Goal: Transaction & Acquisition: Purchase product/service

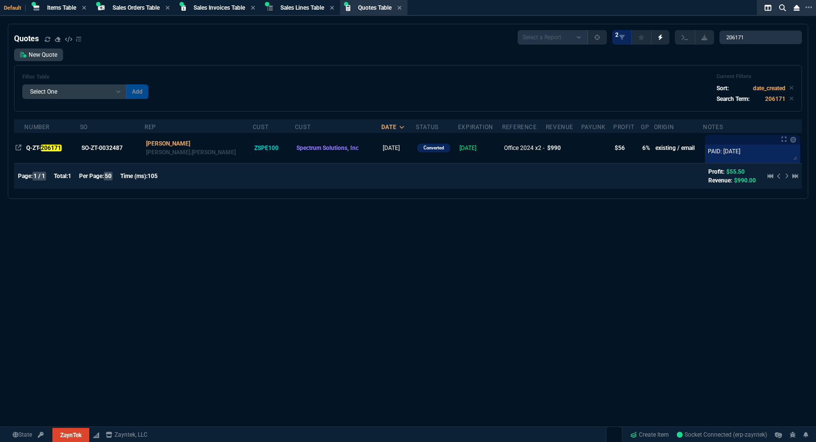
select select "4: SHAD"
select select
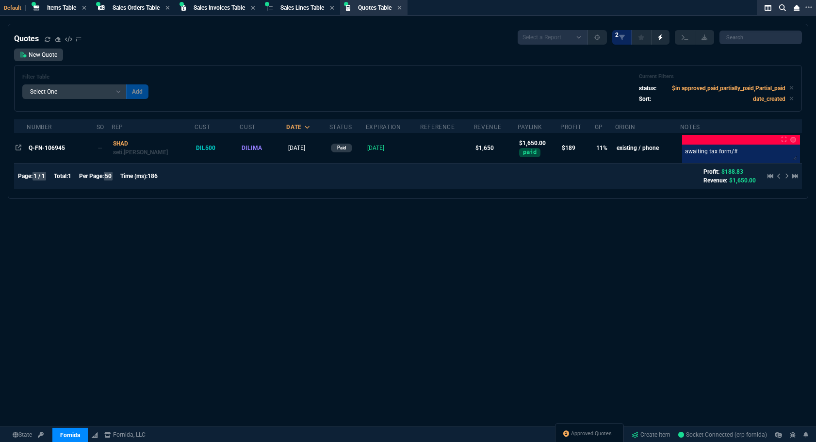
select select "4: SHAD"
select select
click at [196, 236] on div "Quotes Select a Report Fruit (MTD) APPROVED Quotes 2 New Quote Filter Table Sel…" at bounding box center [408, 257] width 816 height 466
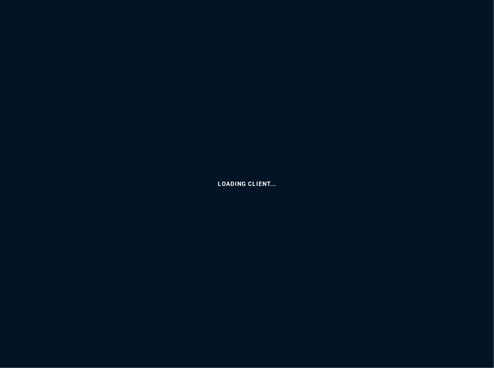
select select
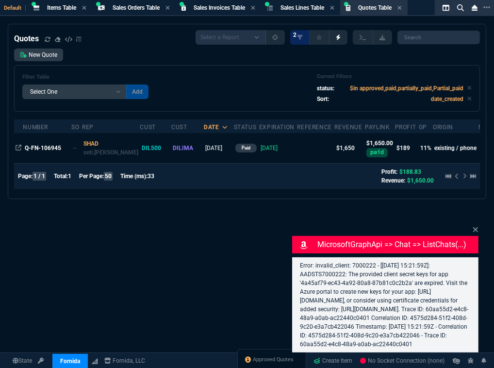
select select "4: SHAD"
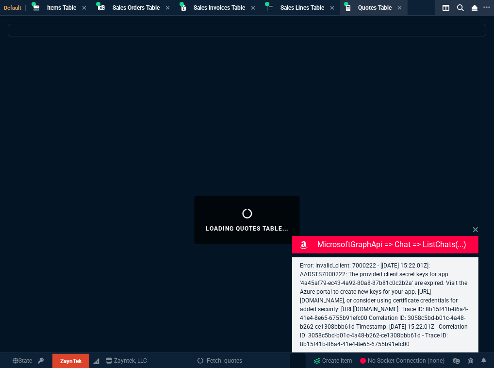
select select "4: SHAD"
select select
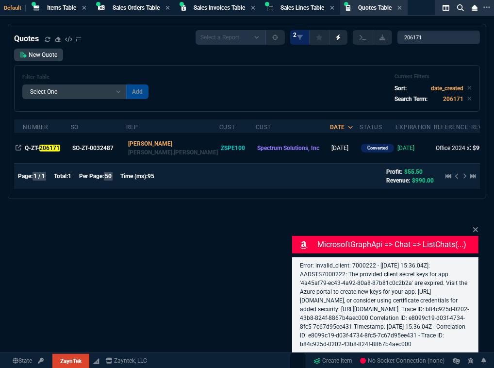
select select "4: SHAD"
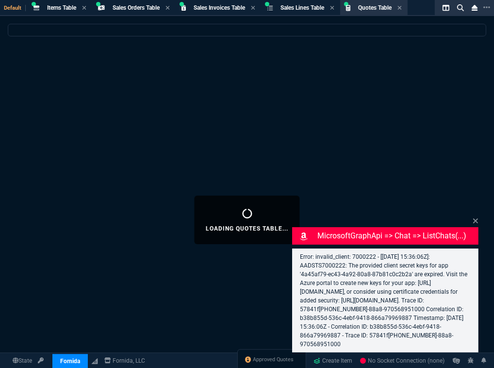
select select "4: SHAD"
select select
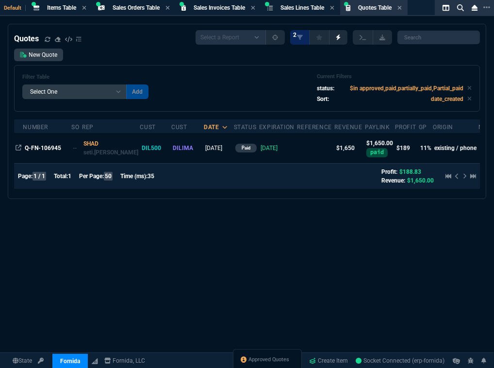
click at [274, 224] on div "Quotes Select a Report Fruit (MTD) APPROVED Quotes 2 New Quote Filter Table Sel…" at bounding box center [247, 219] width 494 height 391
click at [41, 64] on div "New Quote Filter Table Select One Add Filter () creator (creator) Cust (headers…" at bounding box center [247, 79] width 466 height 63
click at [41, 54] on link "New Quote" at bounding box center [38, 54] width 49 height 13
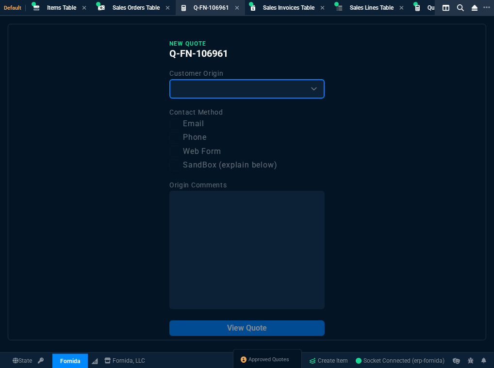
click at [200, 82] on select "Existing Customer Amazon Lead (first order) Website Lead (first order) Called (…" at bounding box center [246, 88] width 155 height 19
select select "existing"
click at [169, 79] on select "Existing Customer Amazon Lead (first order) Website Lead (first order) Called (…" at bounding box center [246, 88] width 155 height 19
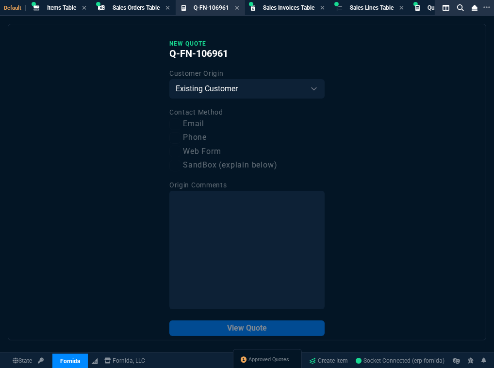
click at [190, 127] on label "Email" at bounding box center [246, 124] width 155 height 12
click at [181, 127] on input "Email" at bounding box center [175, 124] width 12 height 12
checkbox input "true"
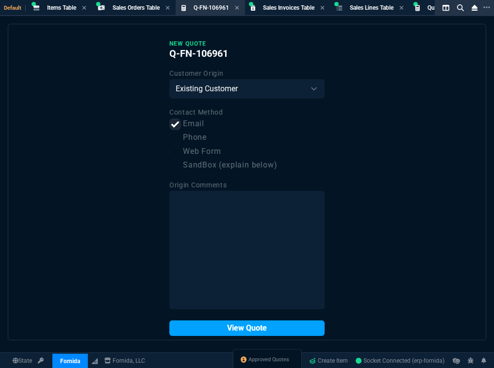
click at [237, 335] on button "View Quote" at bounding box center [246, 328] width 155 height 16
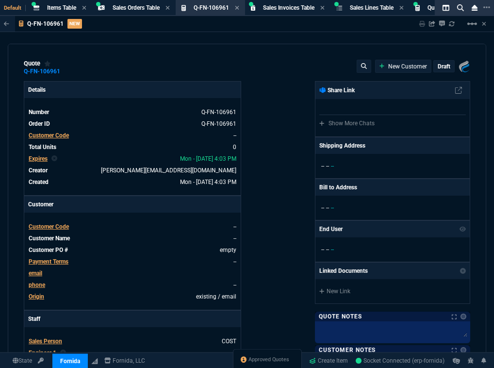
click at [51, 136] on span "Customer Code" at bounding box center [49, 135] width 40 height 7
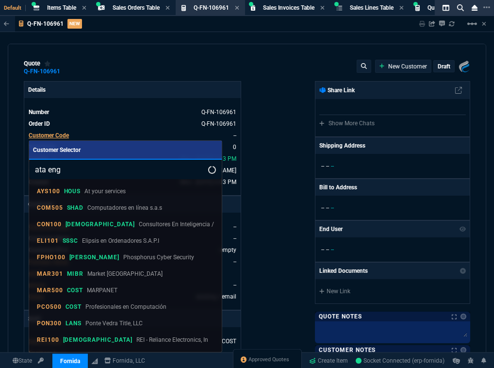
type input "ata eng"
click at [307, 53] on div at bounding box center [247, 184] width 494 height 368
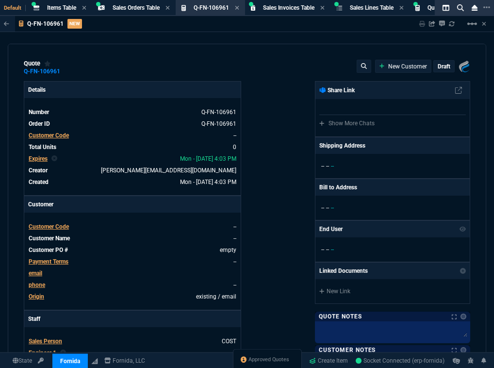
click at [53, 137] on span "Customer Code" at bounding box center [49, 135] width 40 height 7
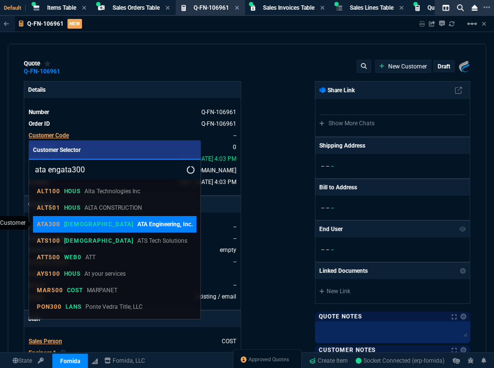
type input "ata engata300"
click at [137, 222] on p "ATA Engineering, Inc." at bounding box center [164, 224] width 55 height 9
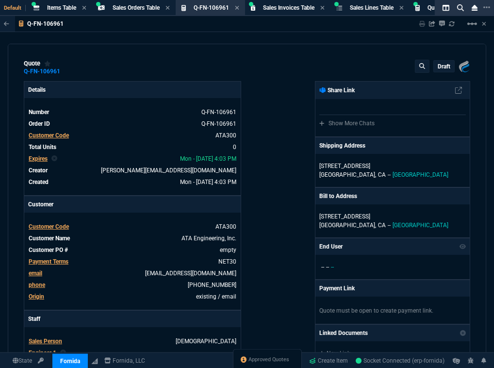
click at [285, 143] on div "Fornida, LLC [STREET_ADDRESS] Share Link Show More Chats Shipping Address [STRE…" at bounding box center [358, 331] width 223 height 500
click at [224, 250] on link "empty" at bounding box center [227, 249] width 18 height 9
paste link
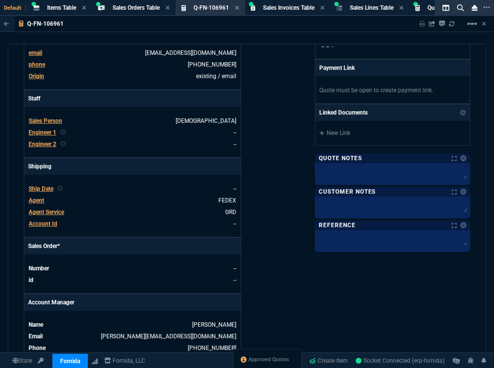
scroll to position [139, 0]
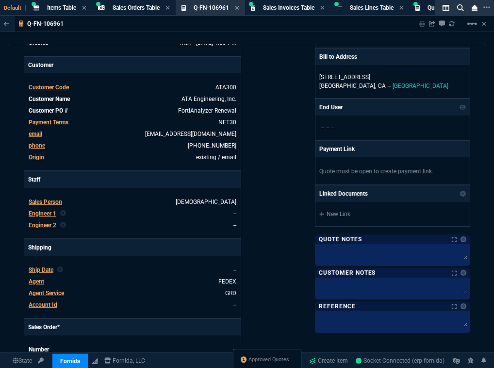
click at [264, 199] on div "Fornida, LLC [STREET_ADDRESS] Share Link Show More Chats Shipping Address [STRE…" at bounding box center [358, 192] width 223 height 500
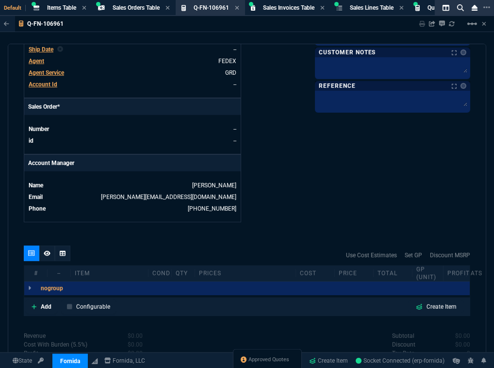
scroll to position [452, 0]
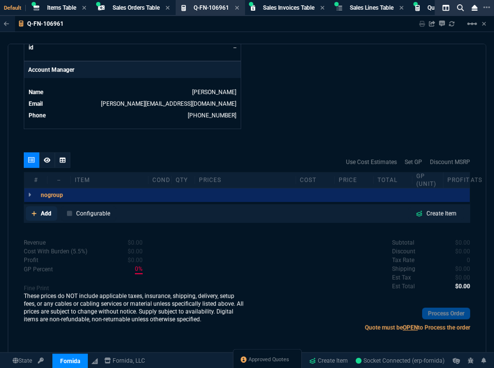
click at [41, 209] on p "Add" at bounding box center [46, 213] width 11 height 9
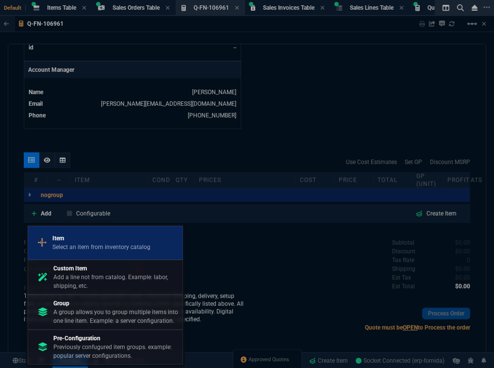
click at [78, 247] on p "Select an item from inventory catalog" at bounding box center [101, 246] width 98 height 9
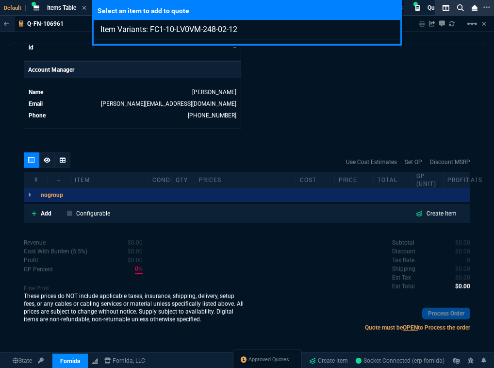
type input "Item Variants: FC1-10-LV0VM-248-02-12"
click at [315, 98] on div "Select an item to add to quote Item Variants: FC1-10-LV0VM-248-02-12" at bounding box center [247, 184] width 494 height 368
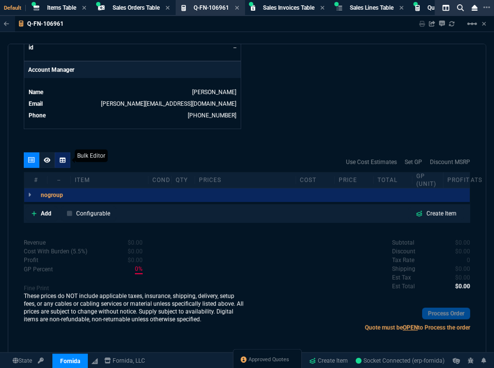
click at [63, 160] on icon at bounding box center [63, 160] width 6 height 6
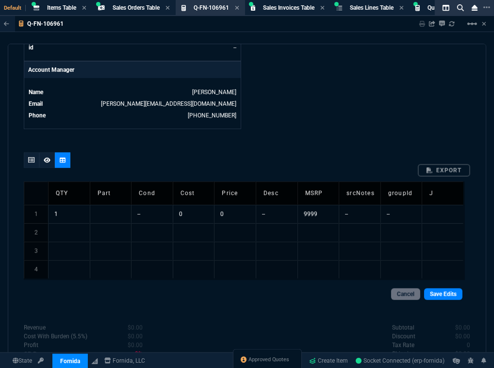
click at [114, 208] on td at bounding box center [111, 214] width 42 height 18
type input "FC1-10-LV0VM-248-02-12"
click at [198, 212] on td "0" at bounding box center [194, 214] width 42 height 18
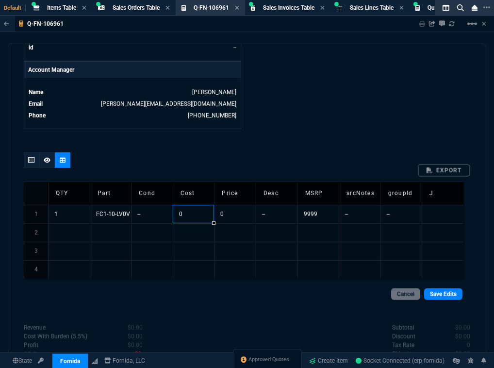
click at [195, 213] on td "0" at bounding box center [194, 214] width 42 height 18
type input "424.90"
click at [354, 213] on td "--" at bounding box center [360, 214] width 42 height 18
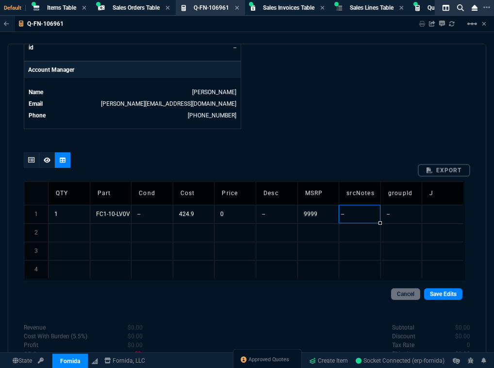
click at [354, 213] on input "--" at bounding box center [360, 213] width 42 height 17
type input "synnex"
click at [359, 214] on td "synnex" at bounding box center [360, 214] width 42 height 18
click at [359, 214] on input "synnex" at bounding box center [360, 213] width 42 height 17
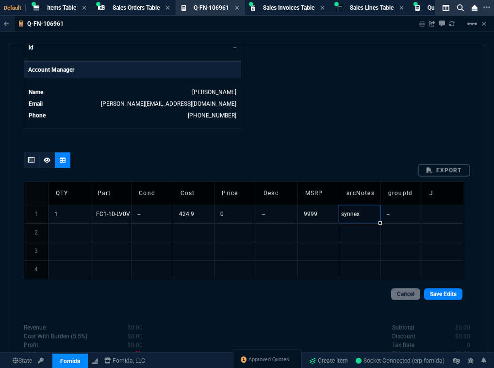
type input "TD SYNNEX Quote-FTQ-4466110"
click at [374, 141] on div "quote Q-FN-106961 draft Fornida, LLC [STREET_ADDRESS] Details Number Q-FN-10696…" at bounding box center [247, 200] width 478 height 312
click at [442, 295] on link "Save Edits" at bounding box center [443, 294] width 38 height 12
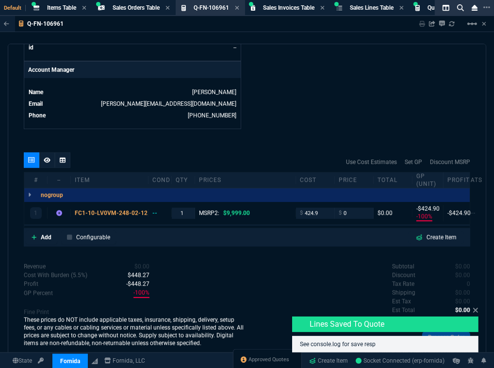
type input "-100"
type input "-425"
type input "100"
click at [475, 310] on icon at bounding box center [475, 309] width 5 height 5
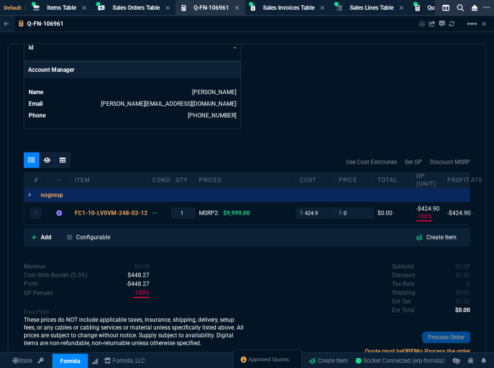
drag, startPoint x: 278, startPoint y: 118, endPoint x: 262, endPoint y: 139, distance: 25.9
click at [113, 213] on p at bounding box center [109, 217] width 69 height 8
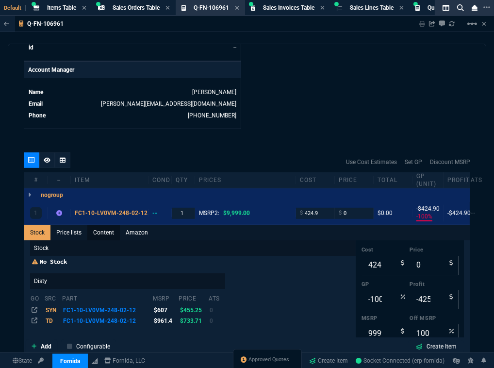
click at [111, 232] on link "Content" at bounding box center [103, 233] width 32 height 16
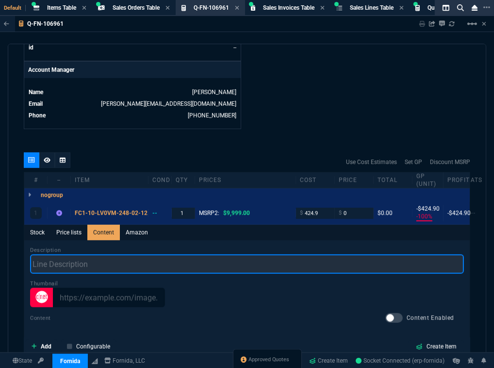
click at [84, 259] on input "text" at bounding box center [247, 263] width 434 height 19
paste input "FortiAnalyzer-VM FortiCare Premium Support 1 Year FortiCare Premium Support (fo…"
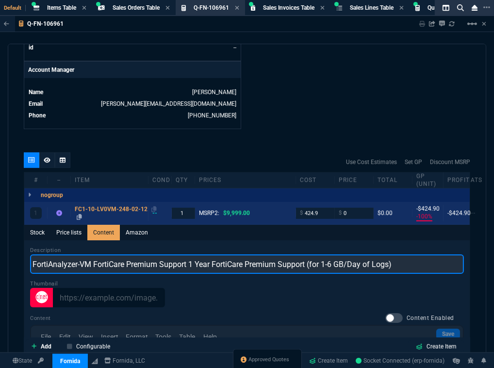
type input "FortiAnalyzer-VM FortiCare Premium Support 1 Year FortiCare Premium Support (fo…"
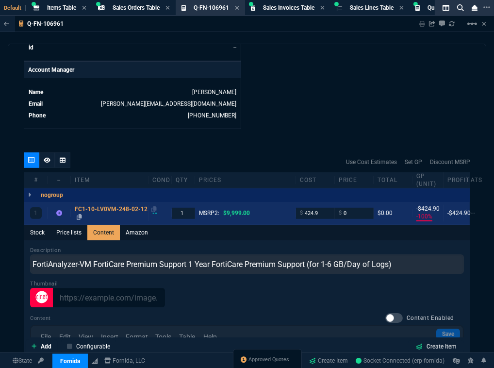
click at [106, 209] on div "FC1-10-LV0VM-248-02-12" at bounding box center [109, 209] width 69 height 8
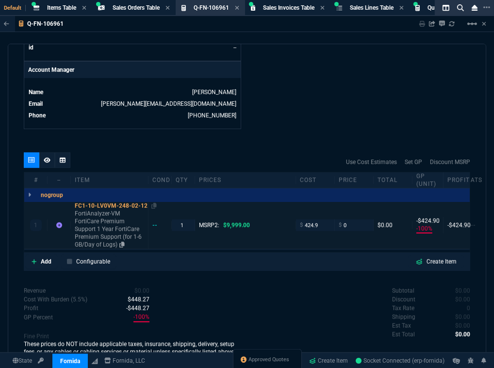
type input "-100"
type input "-425"
type input "100"
click at [290, 145] on div "quote Q-FN-106961 draft Fornida, LLC [STREET_ADDRESS] Details Number Q-FN-10696…" at bounding box center [247, 200] width 478 height 312
click at [115, 204] on div "FC1-10-LV0VM-248-02-12" at bounding box center [109, 206] width 69 height 8
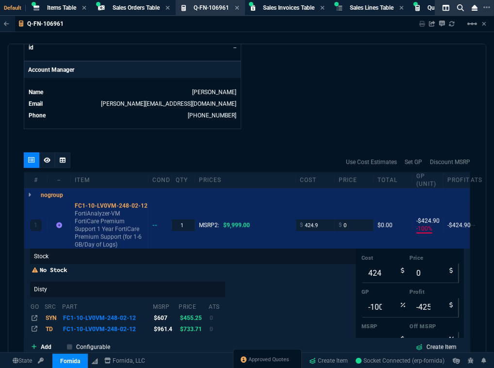
scroll to position [541, 0]
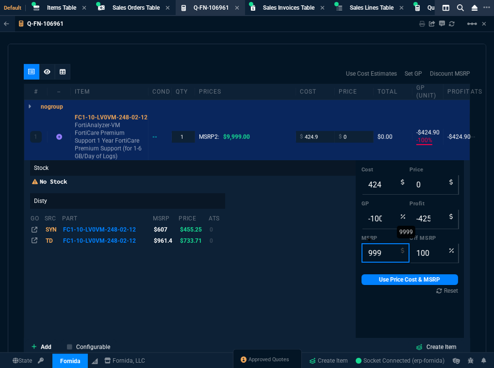
click at [361, 248] on input "9999" at bounding box center [385, 252] width 48 height 19
type input "607"
click at [369, 281] on link "Use Price Cost & MSRP" at bounding box center [409, 279] width 97 height 11
click at [405, 280] on link "Use Price Cost & MSRP" at bounding box center [409, 279] width 97 height 11
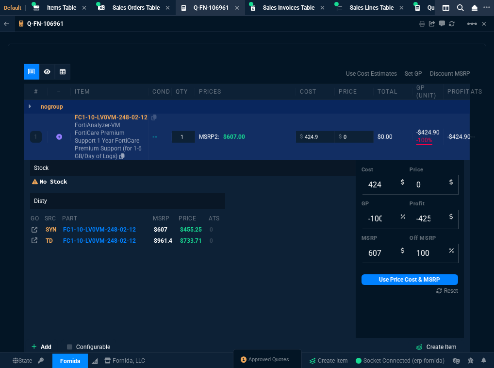
click at [95, 114] on div "FC1-10-LV0VM-248-02-12" at bounding box center [109, 117] width 69 height 8
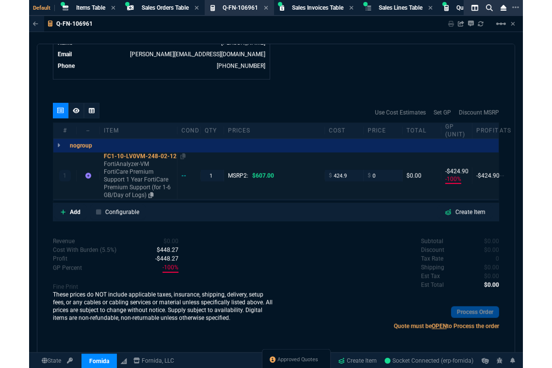
scroll to position [500, 0]
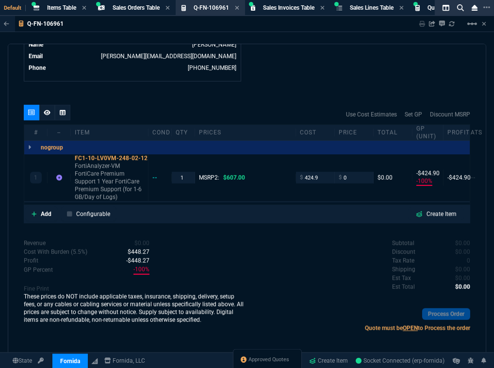
click at [277, 83] on div "quote Q-FN-106961 draft Fornida, LLC [STREET_ADDRESS] Details Number Q-FN-10696…" at bounding box center [247, 200] width 478 height 312
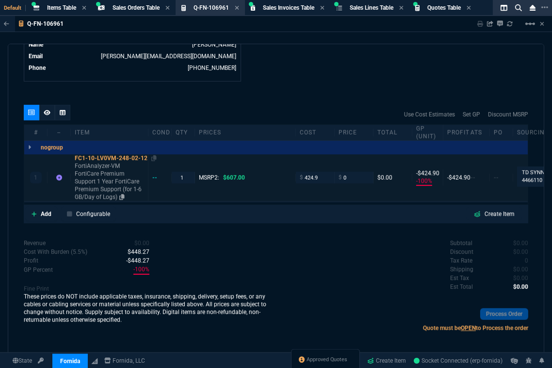
click at [117, 159] on div "FC1-10-LV0VM-248-02-12" at bounding box center [109, 158] width 69 height 8
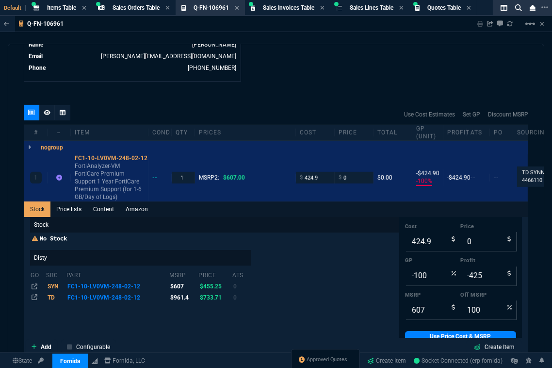
scroll to position [541, 0]
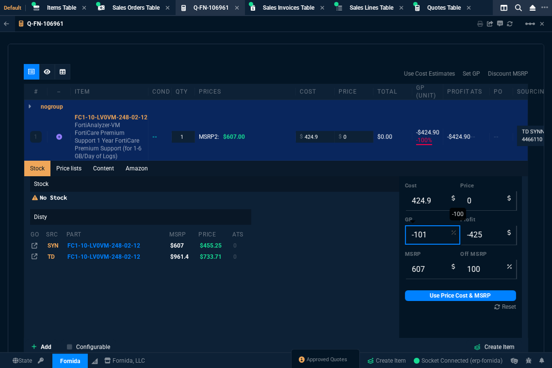
type input "-101"
click at [426, 235] on input "-101" at bounding box center [433, 234] width 56 height 19
type input "211"
type input "-214"
type input "65"
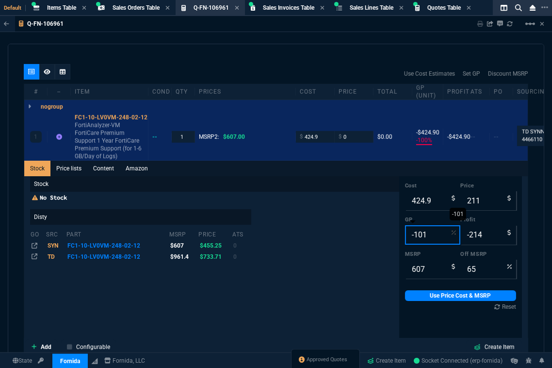
type input "-102"
click at [426, 235] on input "-102" at bounding box center [433, 234] width 56 height 19
type input "210"
type input "-215"
click at [410, 234] on input "-102" at bounding box center [433, 234] width 56 height 19
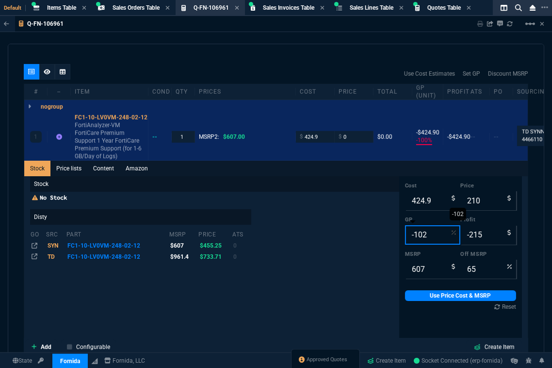
type input "-1102"
type input "35"
type input "-390"
type input "94"
type input "-11402"
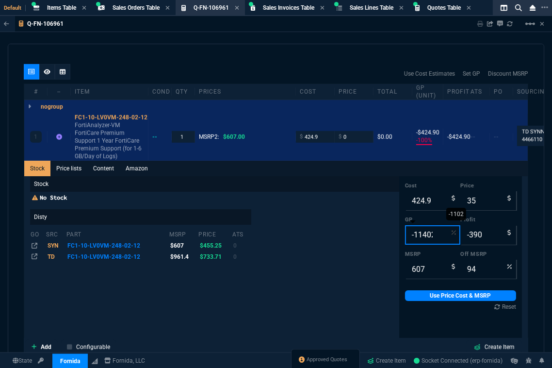
type input "4"
type input "-421"
type input "99"
click at [410, 234] on input "-11402" at bounding box center [433, 234] width 56 height 19
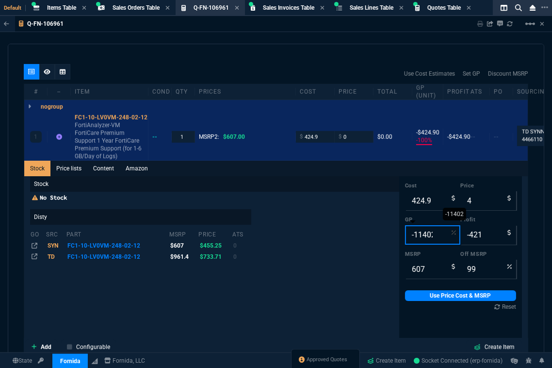
click at [410, 234] on input "-11402" at bounding box center [433, 234] width 56 height 19
type input "1"
type input "429"
type input "4"
type input "29"
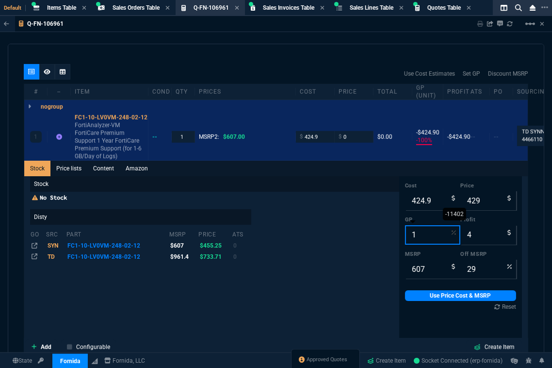
type input "14"
type input "494"
type input "69"
type input "19"
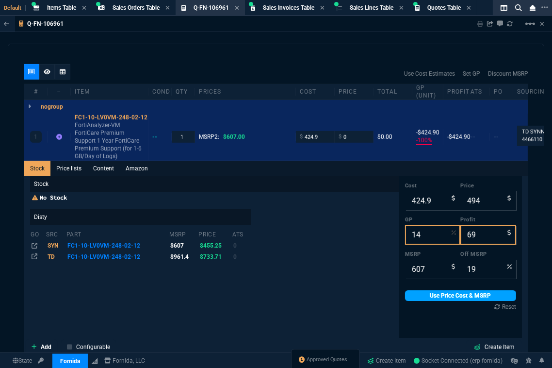
type input "14"
click at [433, 294] on link "Use Price Cost & MSRP" at bounding box center [461, 295] width 112 height 11
type input "494"
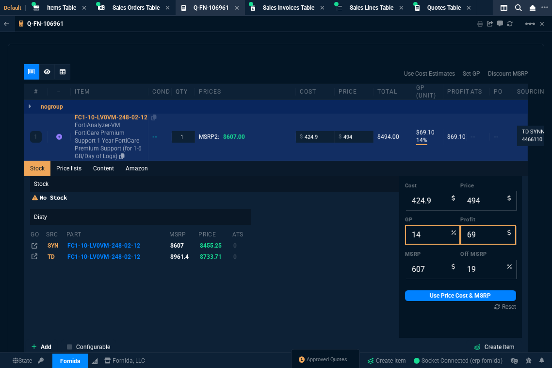
click at [142, 117] on div "FC1-10-LV0VM-248-02-12" at bounding box center [109, 117] width 69 height 8
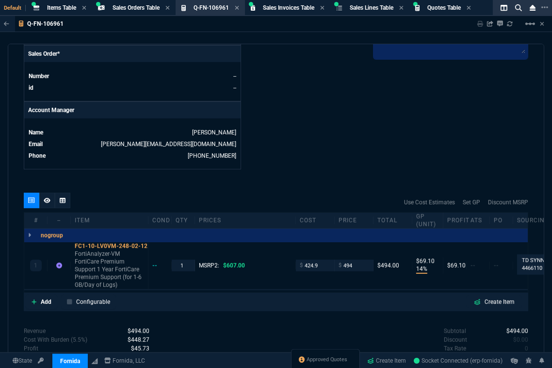
scroll to position [236, 0]
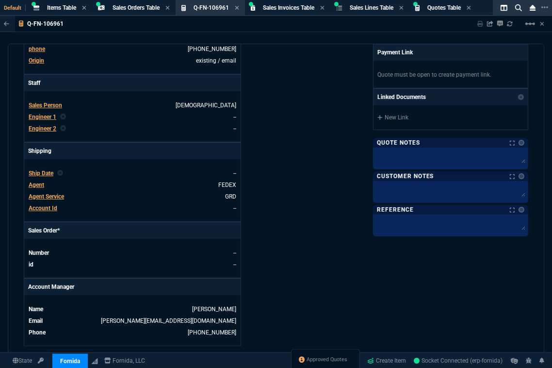
click at [36, 185] on span "Agent" at bounding box center [37, 184] width 16 height 7
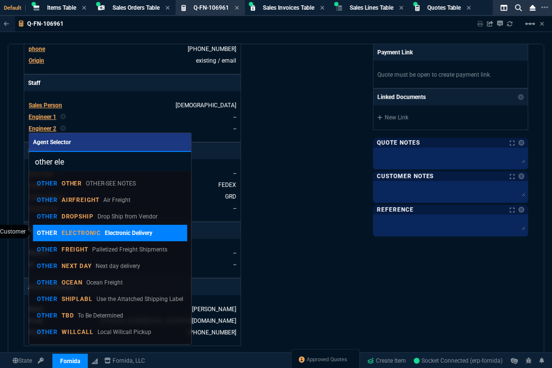
type input "other ele"
click at [126, 238] on link "OTHER ELECTRONIC Electronic Delivery" at bounding box center [110, 233] width 155 height 16
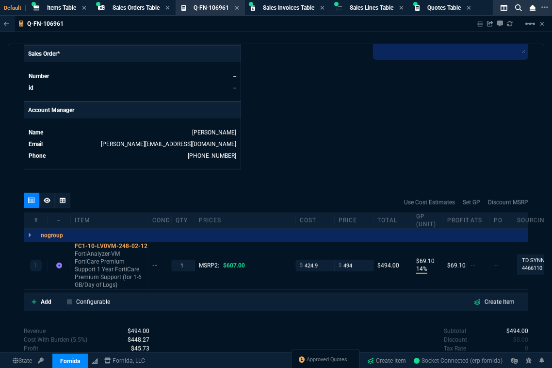
scroll to position [500, 0]
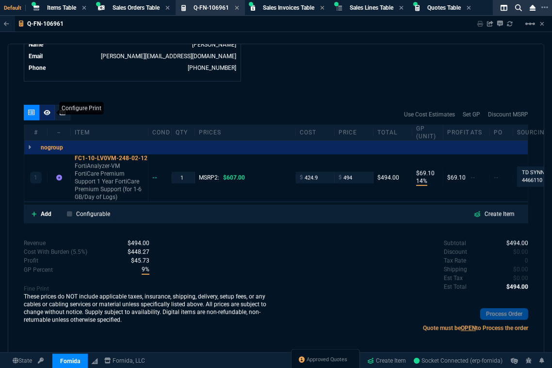
click at [49, 114] on fa-icon at bounding box center [47, 112] width 7 height 7
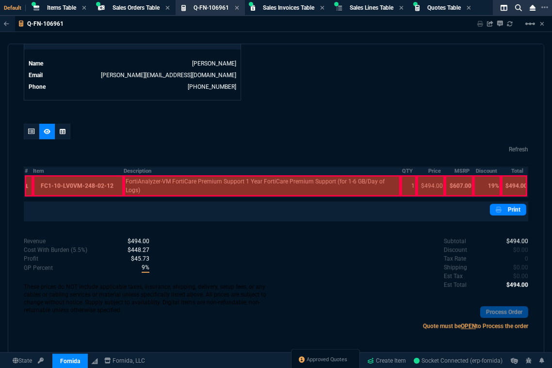
scroll to position [464, 0]
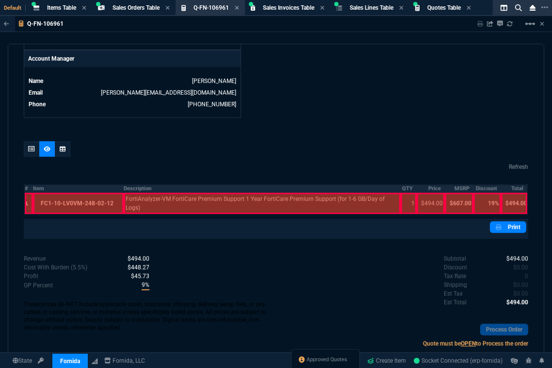
click at [27, 188] on th "#" at bounding box center [28, 188] width 9 height 8
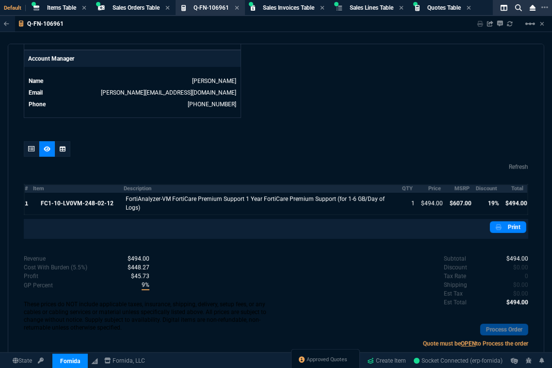
click at [72, 190] on th "Item" at bounding box center [78, 188] width 91 height 8
click at [448, 184] on th "MSRP" at bounding box center [459, 188] width 28 height 8
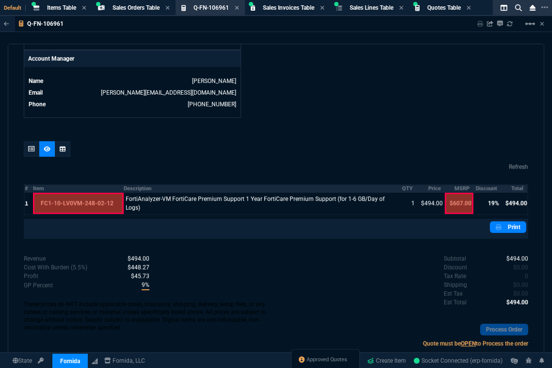
click at [480, 191] on th "Discount" at bounding box center [487, 188] width 28 height 8
click at [30, 148] on icon at bounding box center [31, 149] width 7 height 6
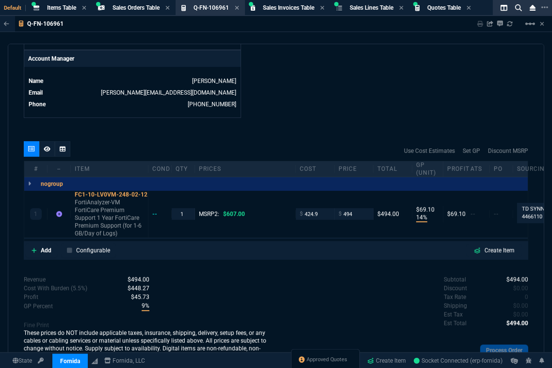
type input "14"
type input "69"
type input "19"
click at [343, 128] on div "quote Q-FN-106961 draft Fornida, LLC [STREET_ADDRESS] Details Number Q-FN-10696…" at bounding box center [276, 200] width 536 height 312
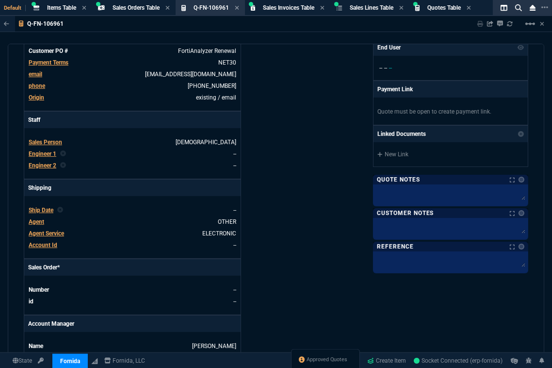
scroll to position [23, 0]
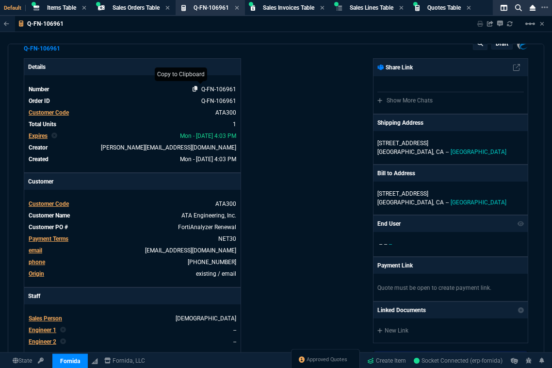
click at [195, 90] on icon at bounding box center [195, 89] width 5 height 6
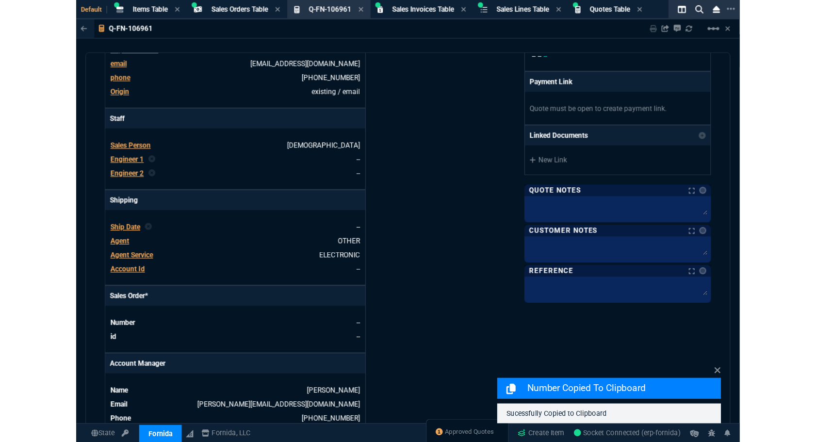
scroll to position [0, 0]
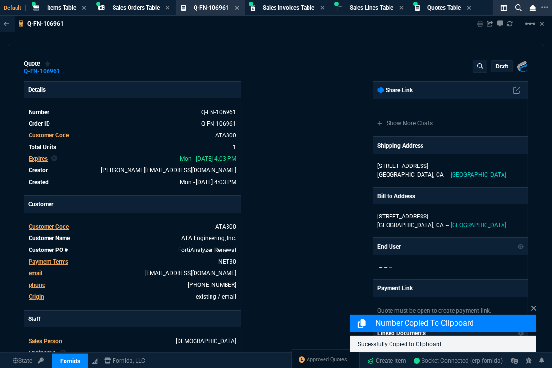
click at [493, 64] on p "draft" at bounding box center [502, 67] width 13 height 8
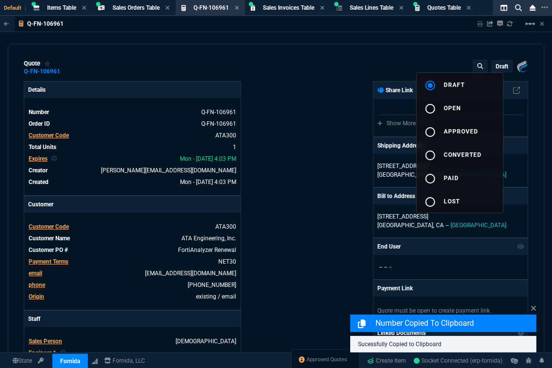
click at [431, 110] on mat-icon "radio_button_unchecked" at bounding box center [430, 109] width 12 height 12
click at [325, 156] on div at bounding box center [276, 184] width 552 height 368
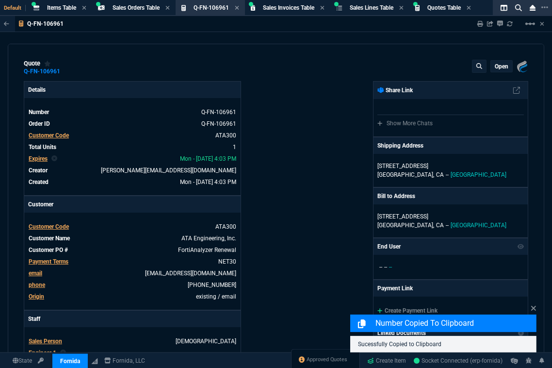
type input "14"
type input "69"
type input "19"
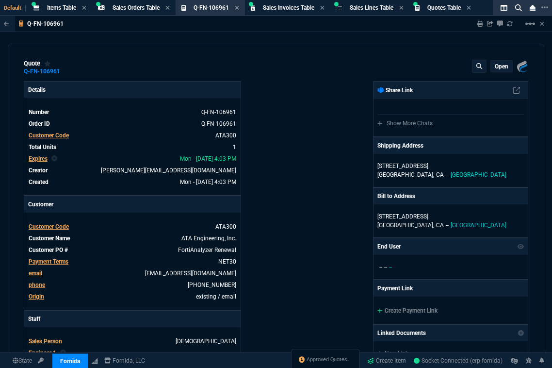
click at [489, 53] on div "quote Q-FN-106961 open Fornida, LLC [STREET_ADDRESS] Details Number Q-FN-106961…" at bounding box center [276, 200] width 536 height 312
click at [479, 24] on icon at bounding box center [480, 24] width 6 height 6
type input "14"
type input "69"
type input "19"
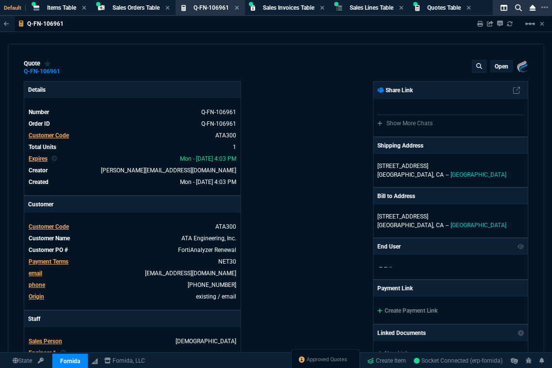
drag, startPoint x: 294, startPoint y: 54, endPoint x: 276, endPoint y: 37, distance: 24.3
click at [294, 54] on div "quote Q-FN-106961 open Fornida, LLC [STREET_ADDRESS] Details Number Q-FN-106961…" at bounding box center [276, 200] width 536 height 312
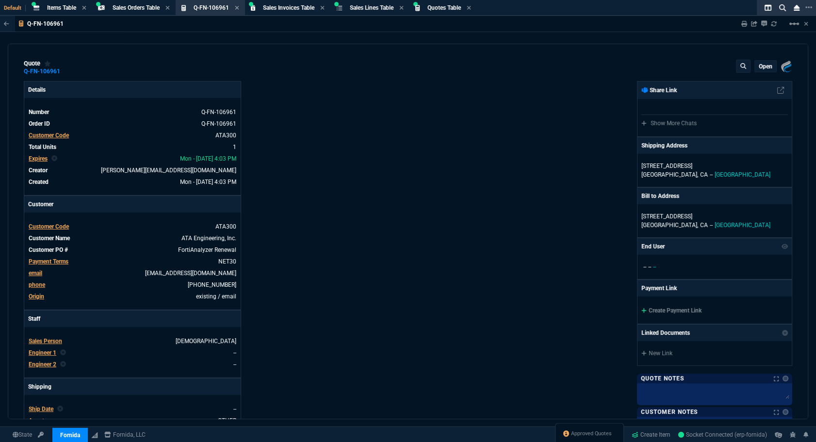
click at [493, 367] on div "Approved Quotes" at bounding box center [589, 434] width 69 height 23
click at [493, 367] on span "Approved Quotes" at bounding box center [591, 434] width 41 height 8
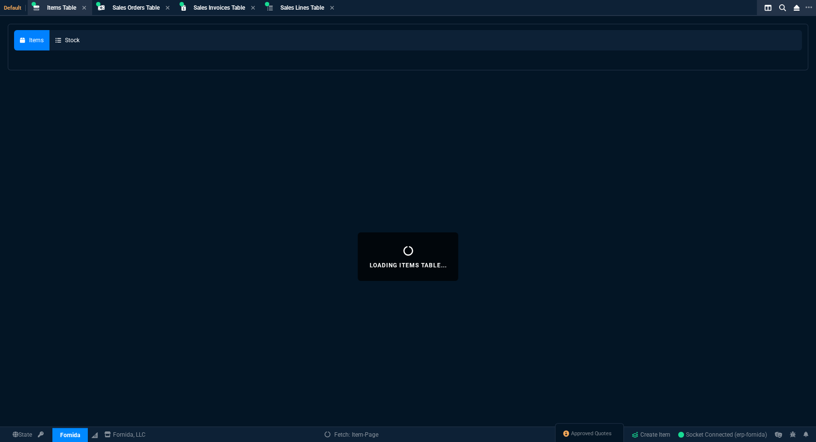
select select
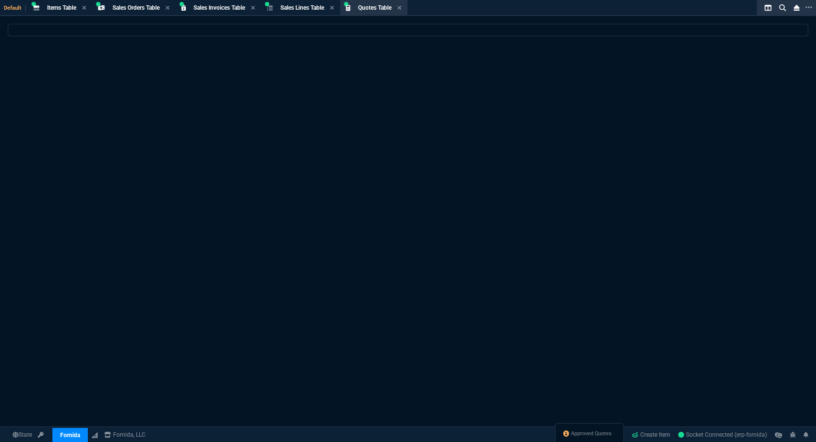
select select
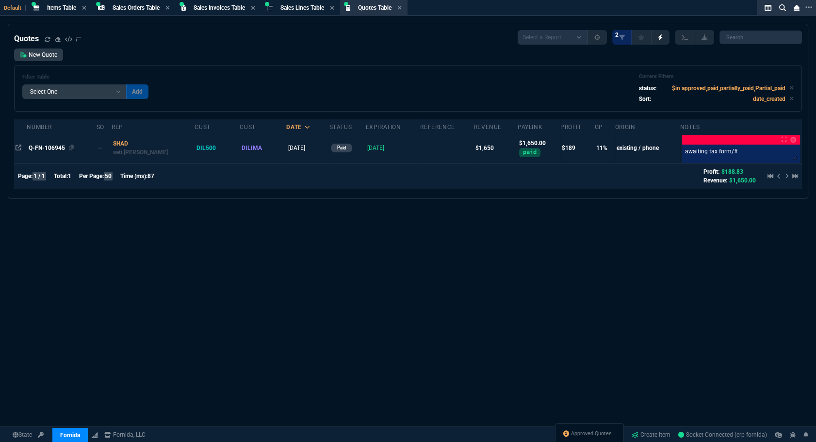
click at [49, 149] on span "Q-FN-106945" at bounding box center [47, 148] width 36 height 7
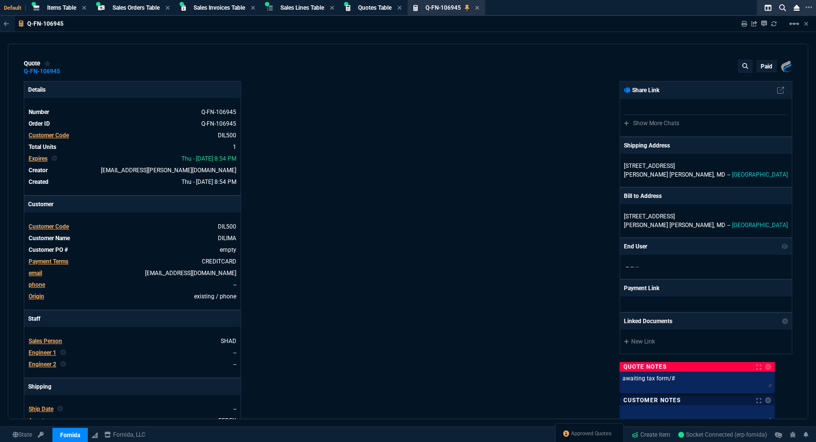
type input "16"
type input "265"
type input "26"
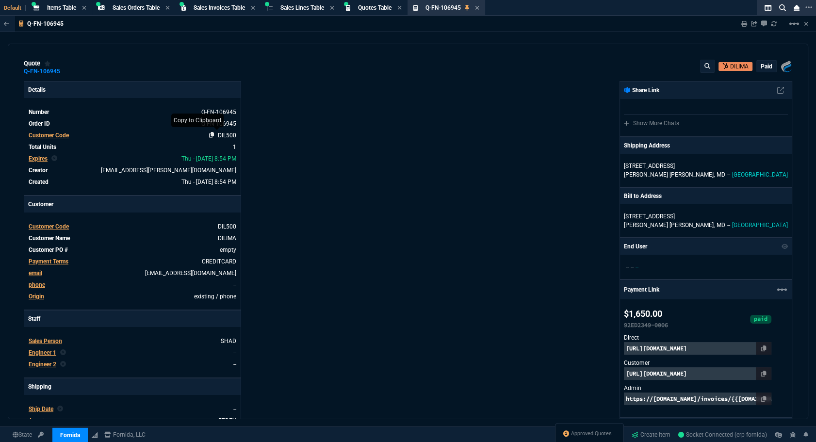
click at [210, 136] on icon at bounding box center [211, 135] width 5 height 6
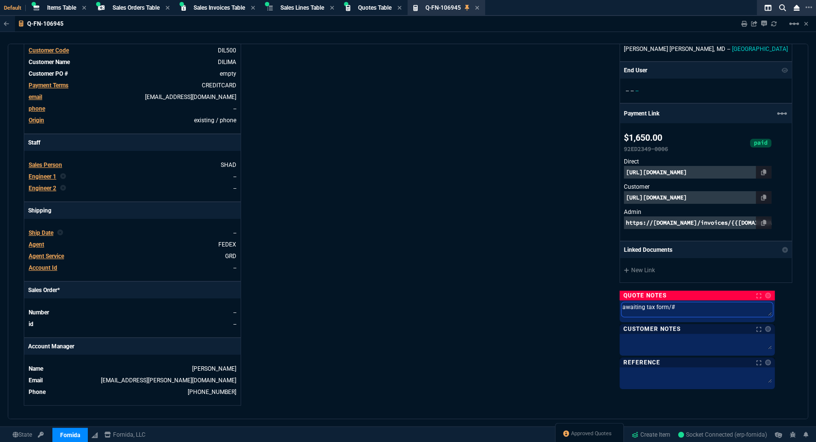
click at [493, 303] on textarea "awaiting tax form/#" at bounding box center [696, 309] width 151 height 15
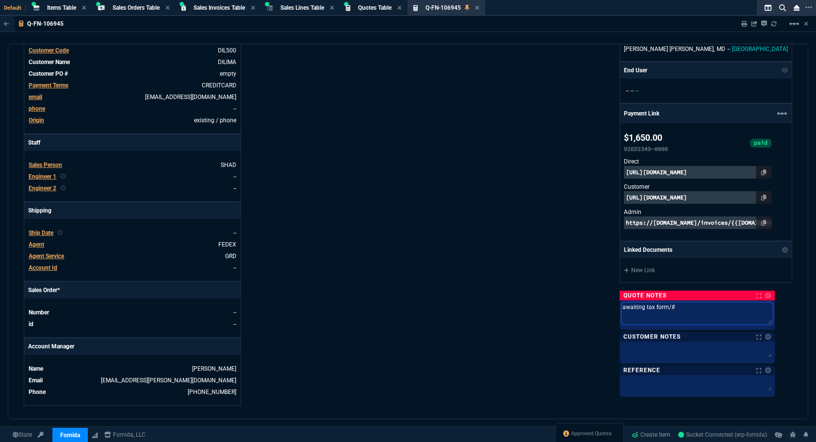
click at [493, 303] on textarea "awaiting tax form/#" at bounding box center [696, 313] width 151 height 22
type textarea "orm"
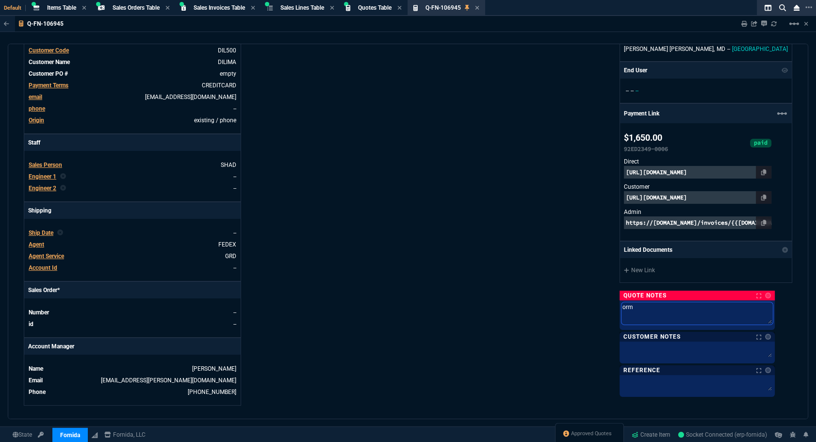
type textarea "orm r"
type textarea "orm re"
type textarea "orm ree"
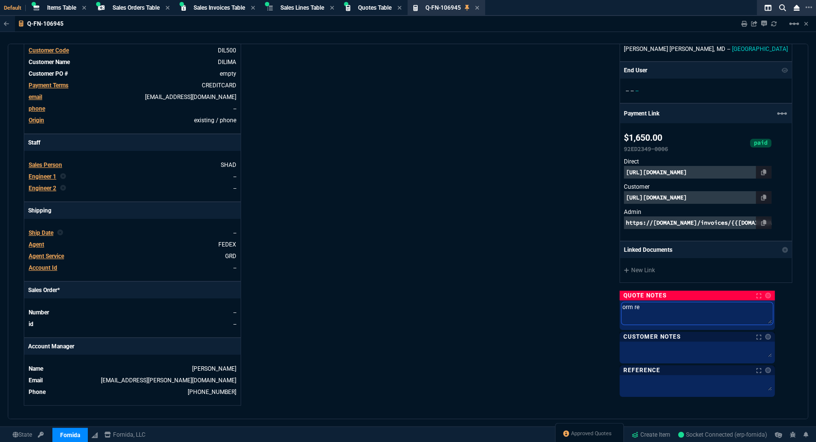
type textarea "orm ree"
type textarea "orm re"
type textarea "orm rec"
type textarea "orm rece"
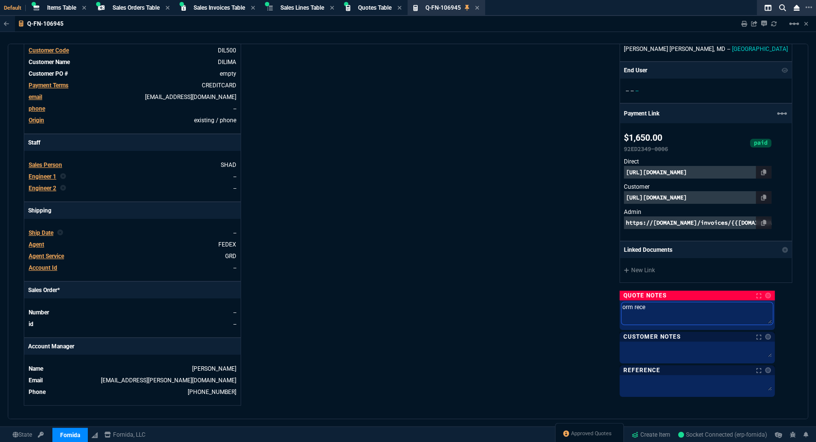
type textarea "orm recei"
type textarea "orm receiv"
type textarea "orm receive"
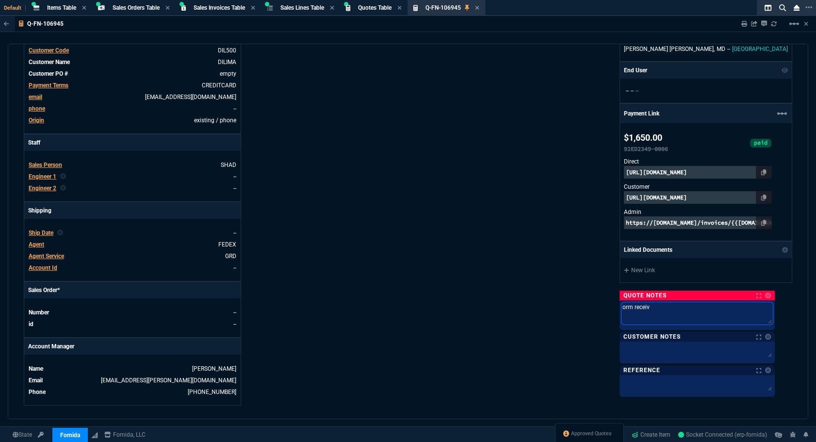
type textarea "orm receive"
type textarea "orm received"
type textarea "form received"
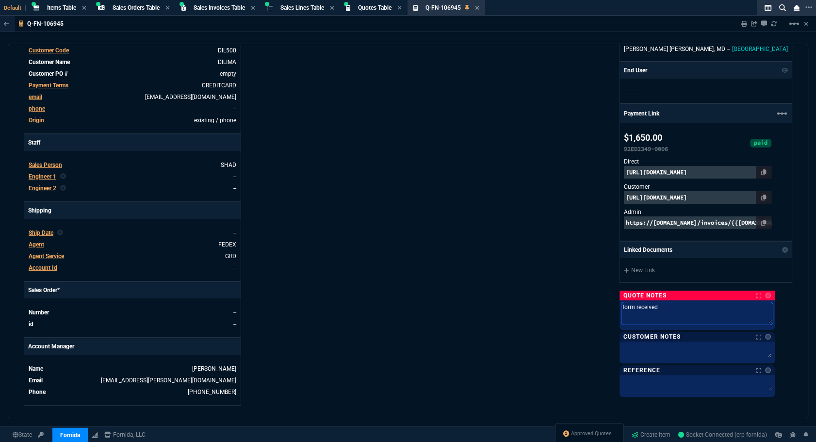
type textarea "form received 0"
type textarea "form received 09"
type textarea "form received 09/"
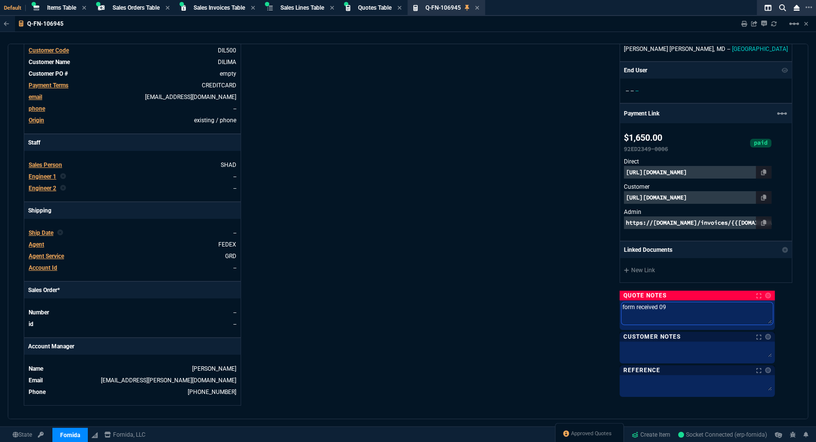
type textarea "form received 09/"
type textarea "form received 09/2"
type textarea "form received 09/22"
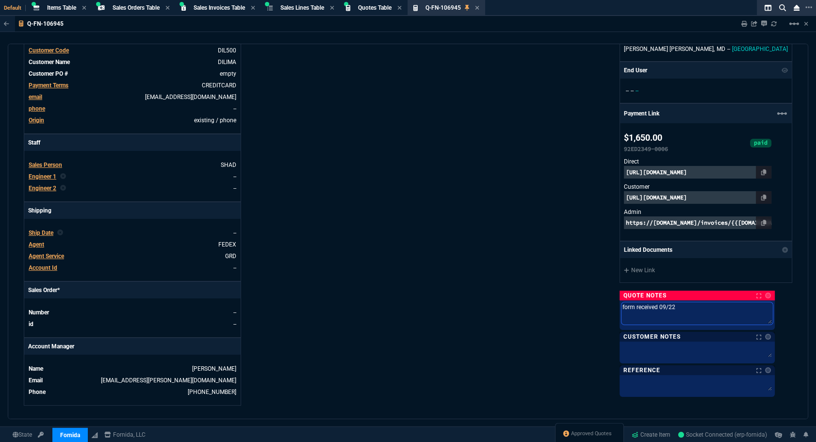
type textarea "form received 09/22/"
type textarea "form received 09/22/2"
type textarea "form received [DATE]"
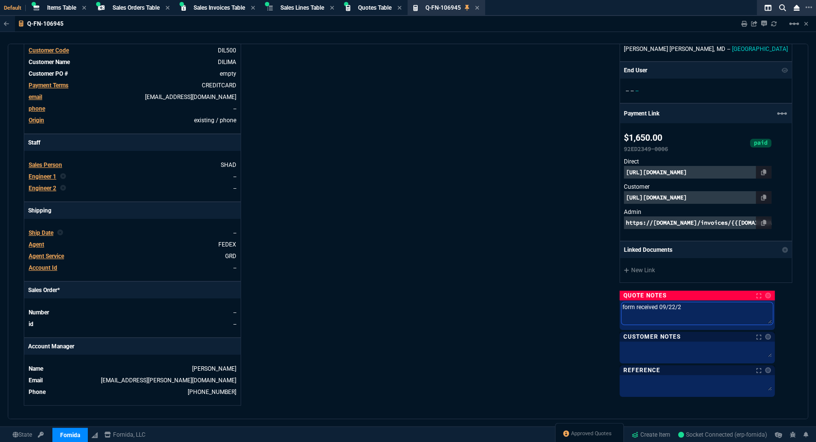
type textarea "form received [DATE]"
type textarea "form received 09/22/202"
type textarea "form received [DATE]"
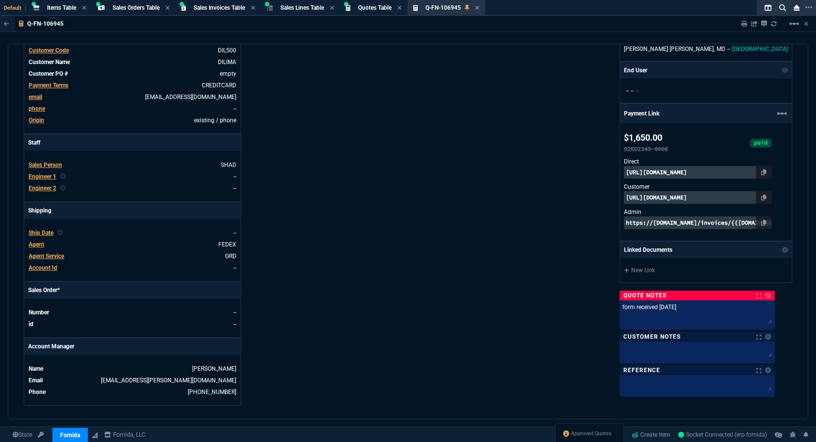
click at [493, 301] on div "Fornida, LLC [STREET_ADDRESS] Share Link Show More Chats Shipping Address [STRE…" at bounding box center [600, 155] width 384 height 500
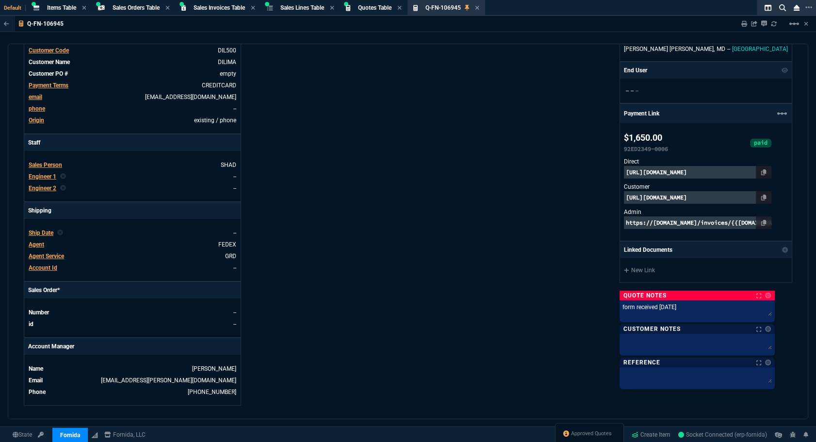
click at [493, 296] on div "Quote Notes Notes Quote Notes Notes form received [DATE] Last updated by [PERSO…" at bounding box center [696, 295] width 155 height 10
click at [493, 296] on link at bounding box center [768, 295] width 6 height 6
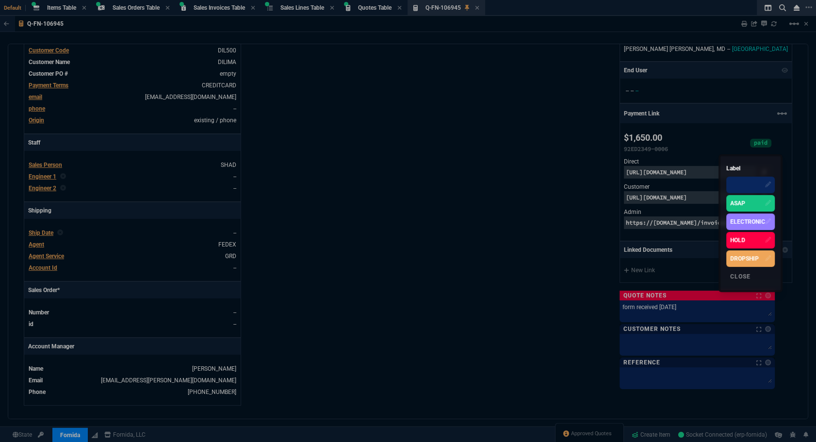
click at [493, 197] on div "ASAP" at bounding box center [750, 203] width 48 height 16
click at [493, 285] on div at bounding box center [408, 221] width 816 height 442
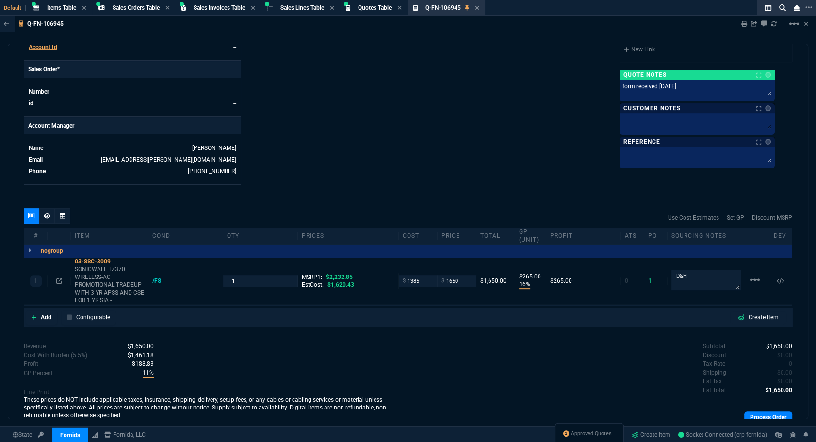
scroll to position [428, 0]
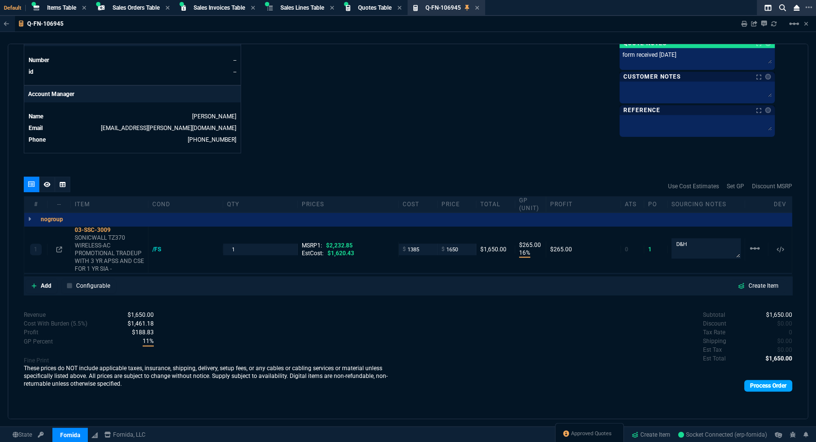
click at [493, 367] on link "Process Order" at bounding box center [768, 386] width 48 height 12
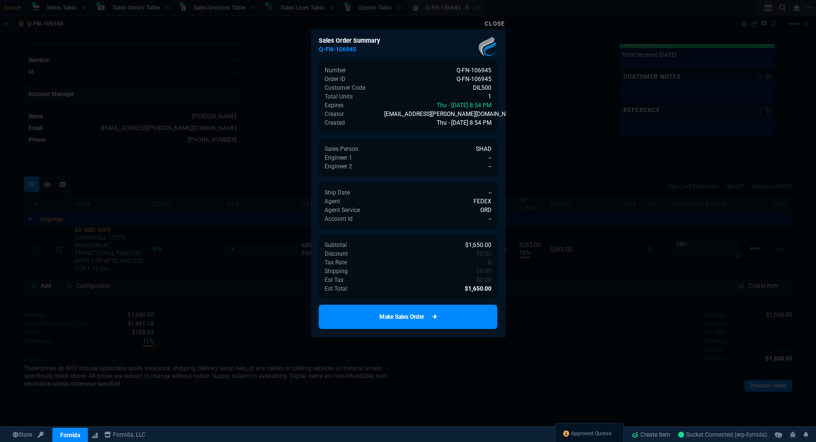
click at [435, 326] on link "Make Sales Order" at bounding box center [408, 317] width 178 height 24
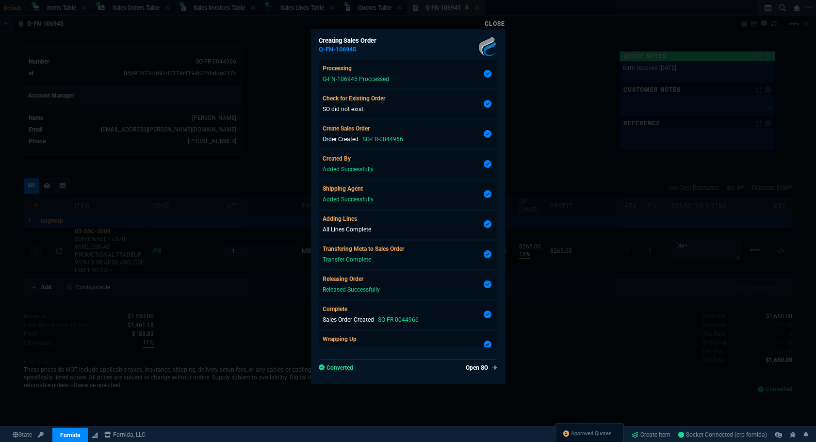
type input "16"
type input "265"
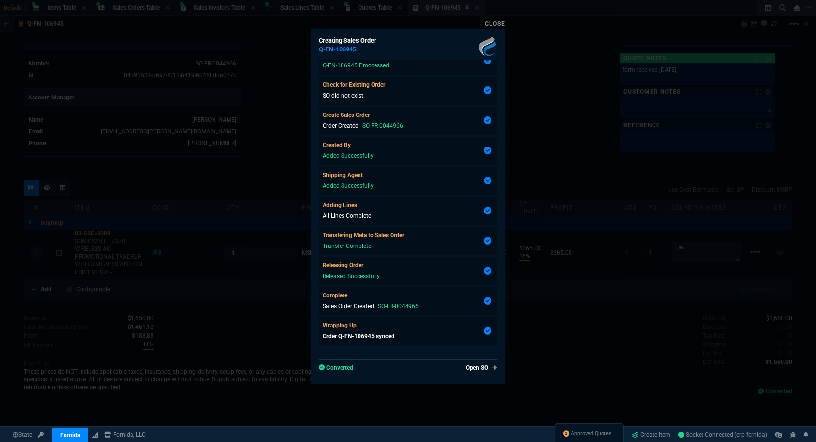
type input "26"
click at [493, 195] on div at bounding box center [408, 221] width 816 height 442
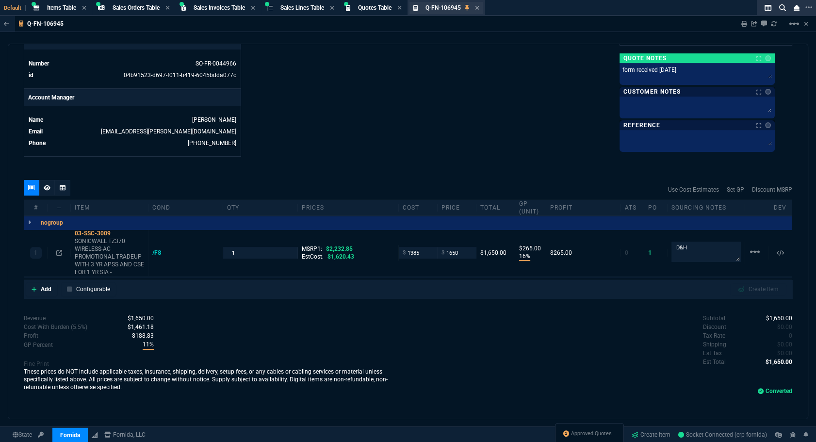
click at [479, 5] on div "Q-FN-106945 Quote" at bounding box center [452, 8] width 54 height 8
click at [479, 7] on icon at bounding box center [477, 8] width 4 height 4
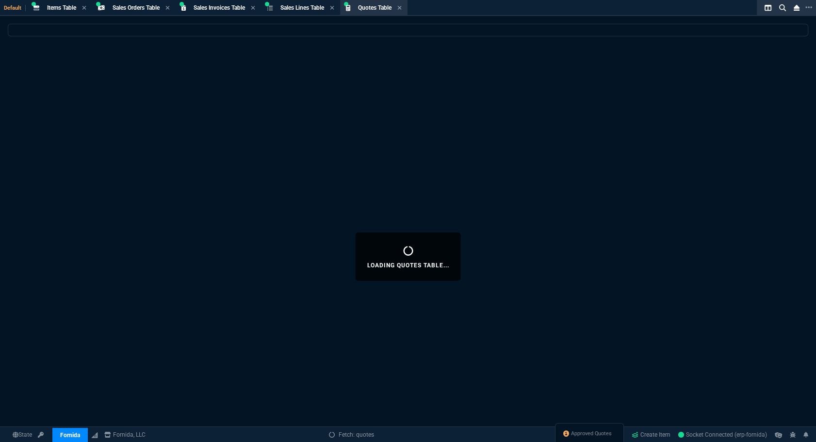
select select
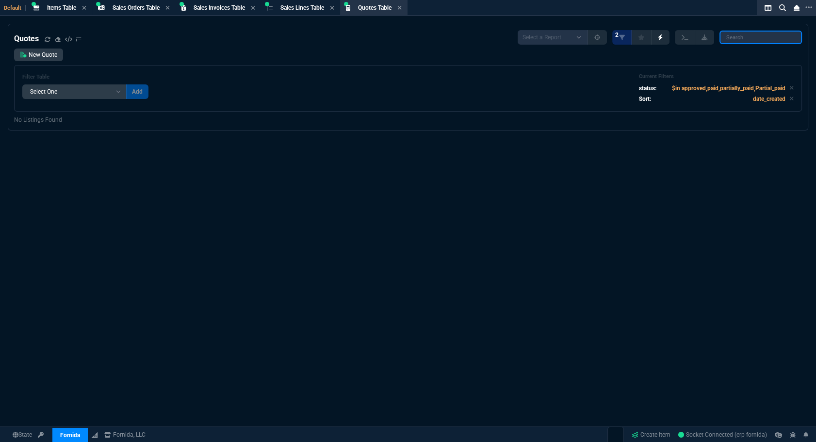
click at [493, 33] on input "search" at bounding box center [760, 38] width 82 height 14
paste input "Q-FN-106961"
type input "Q-FN-106961"
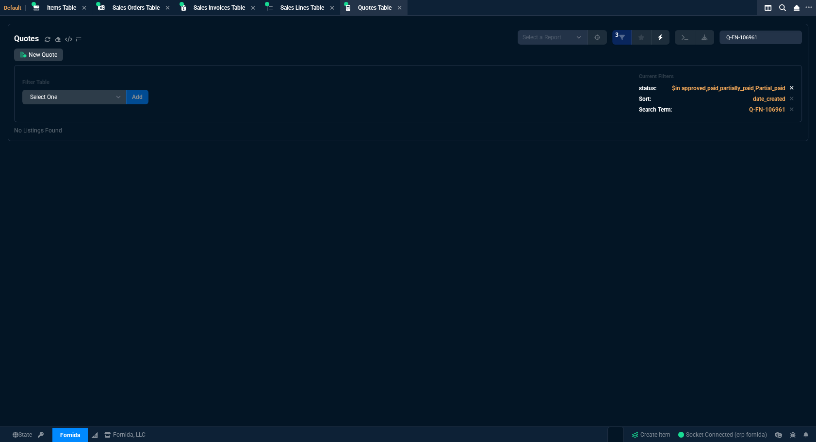
click at [493, 87] on icon at bounding box center [791, 88] width 4 height 6
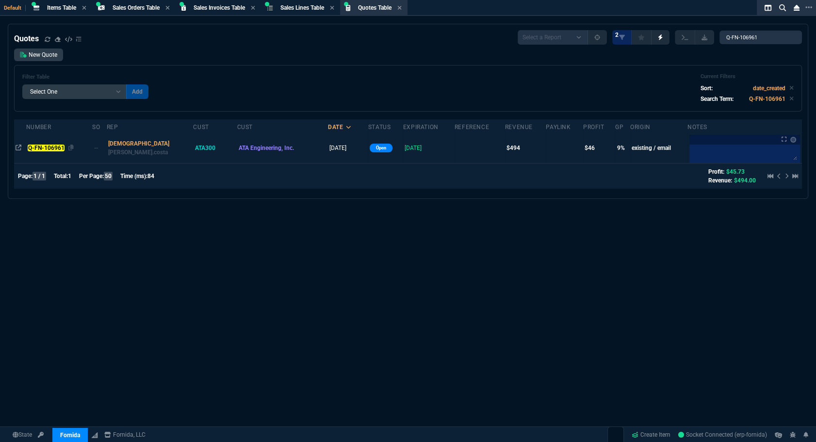
click at [62, 150] on mark "Q-FN-106961" at bounding box center [46, 148] width 37 height 7
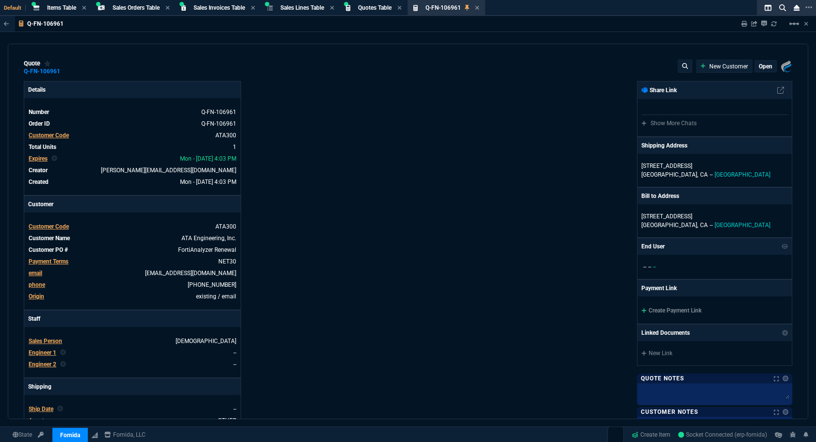
type input "14"
type input "69"
type input "19"
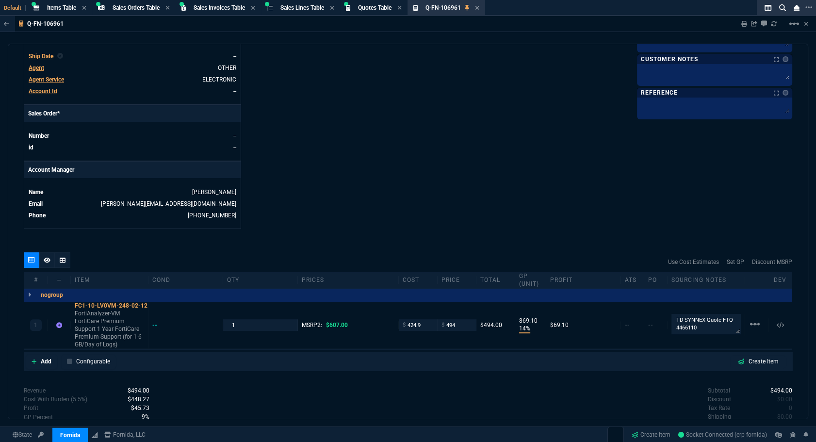
scroll to position [428, 0]
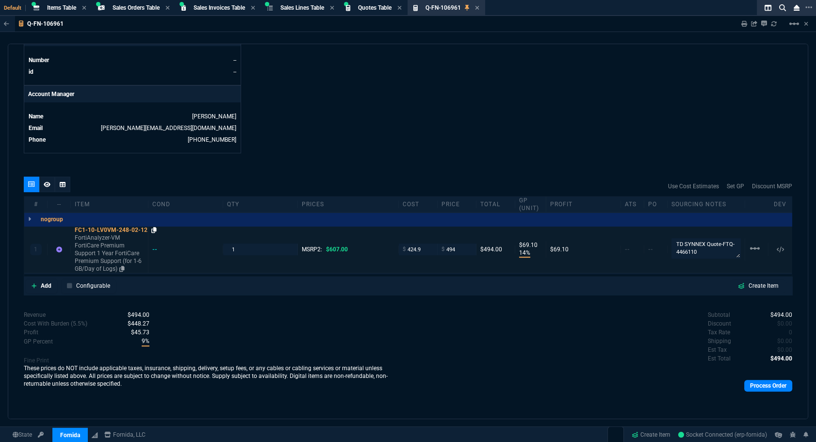
click at [151, 228] on icon at bounding box center [153, 230] width 5 height 6
click at [127, 221] on div "nogroup" at bounding box center [407, 219] width 767 height 14
click at [127, 228] on div "FC1-10-LV0VM-248-02-12" at bounding box center [109, 230] width 69 height 8
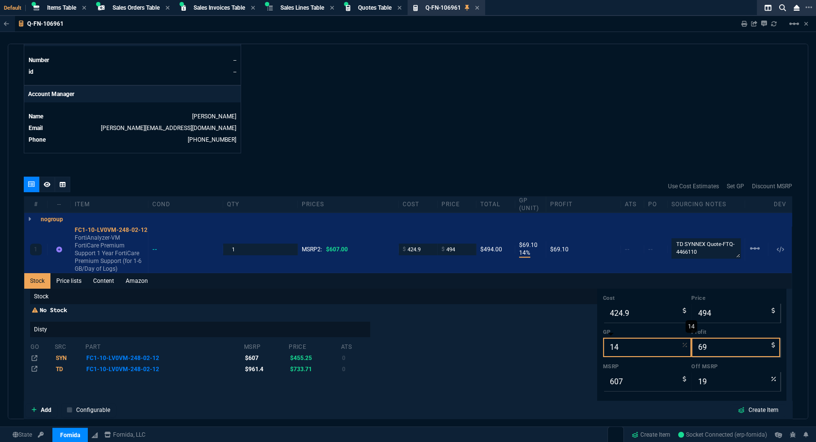
click at [493, 350] on input "14" at bounding box center [647, 347] width 89 height 19
type input "1"
type input "429"
type input "4"
type input "29"
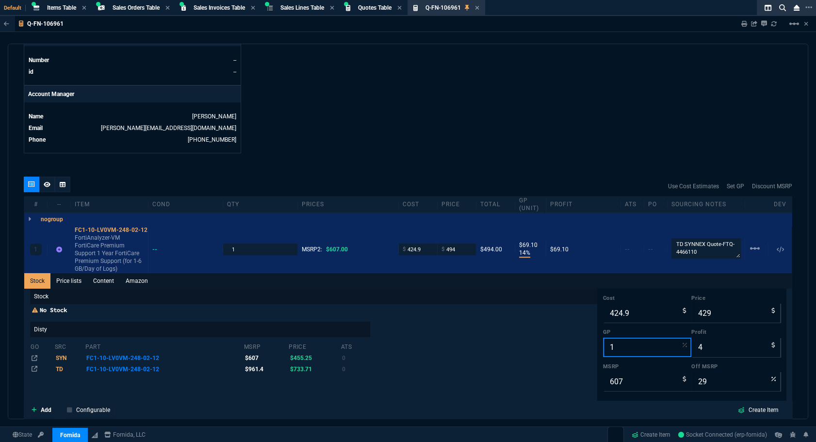
type input "16"
type input "506"
type input "81"
type input "17"
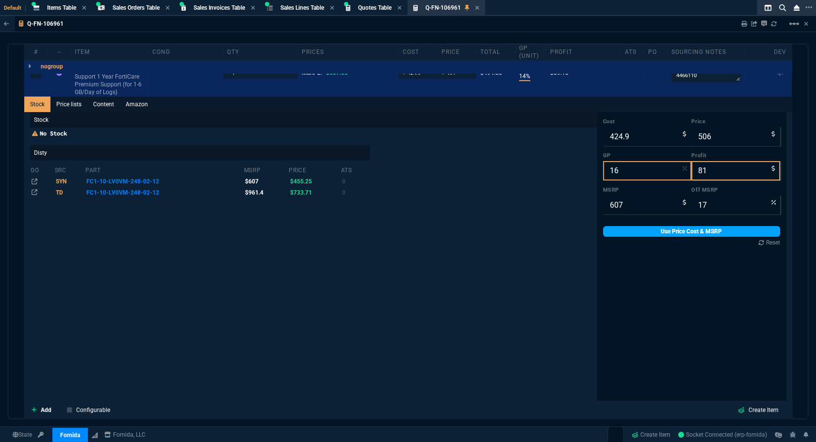
type input "16"
click at [493, 235] on link "Use Price Cost & MSRP" at bounding box center [691, 231] width 177 height 11
type input "506"
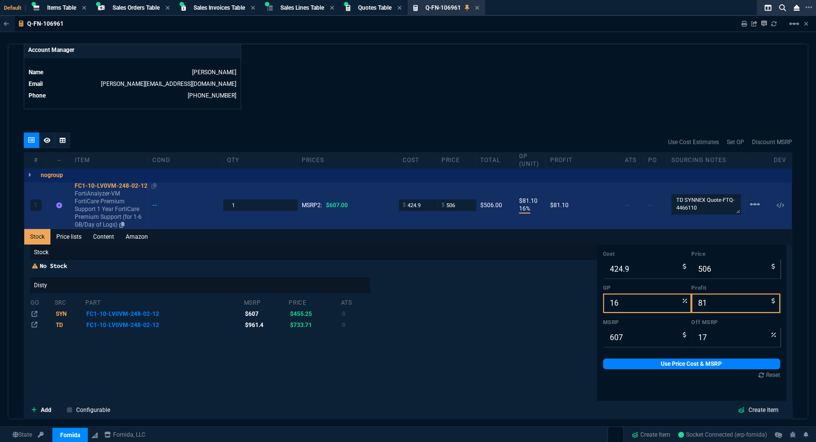
click at [110, 184] on div "FC1-10-LV0VM-248-02-12" at bounding box center [109, 186] width 69 height 8
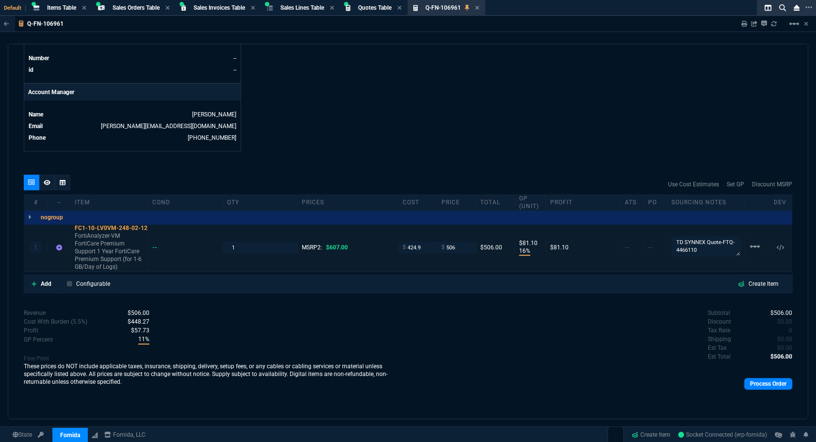
scroll to position [429, 0]
click at [127, 229] on div "FC1-10-LV0VM-248-02-12" at bounding box center [109, 230] width 69 height 8
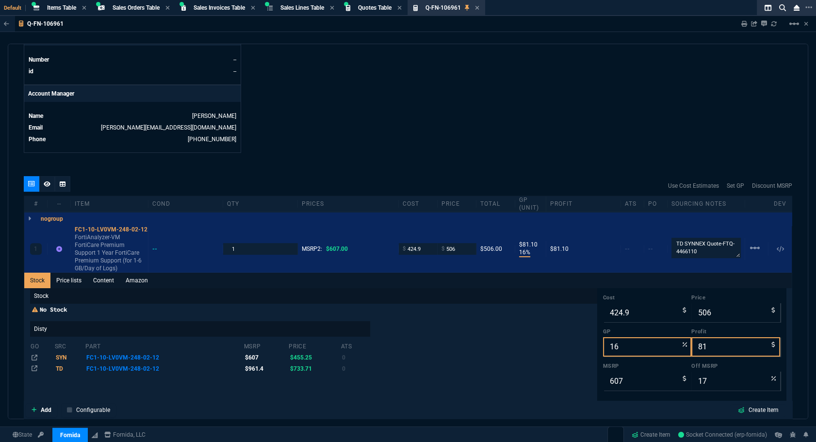
scroll to position [472, 0]
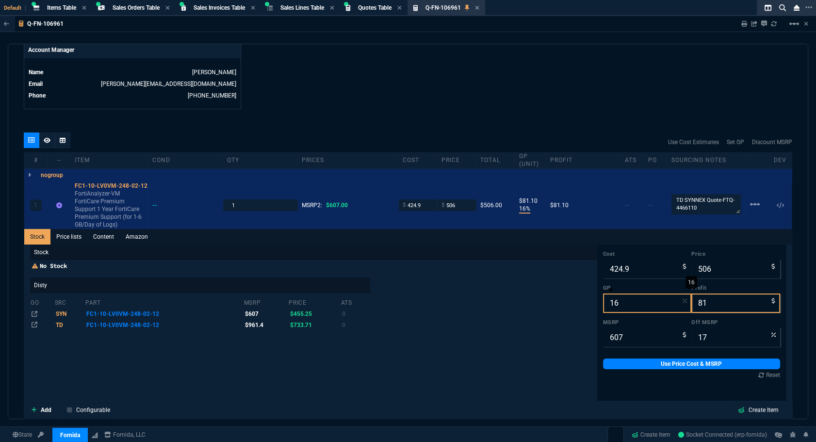
click at [493, 301] on input "16" at bounding box center [647, 302] width 89 height 19
type input "15"
type input "500"
type input "75"
type input "18"
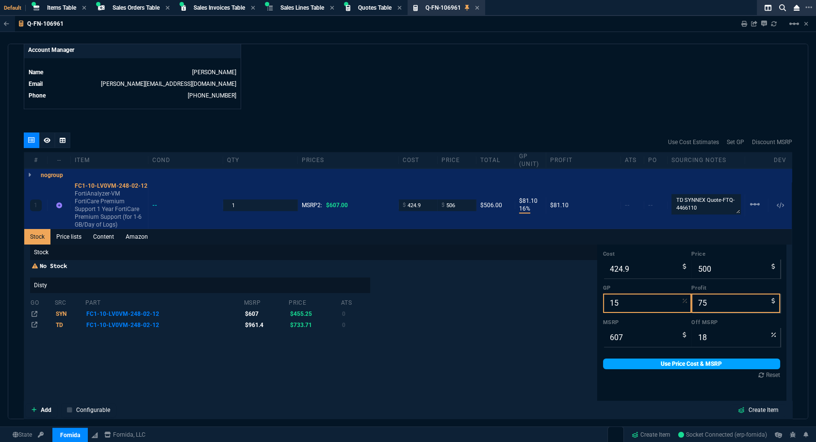
type input "15"
click at [493, 366] on link "Use Price Cost & MSRP" at bounding box center [691, 363] width 177 height 11
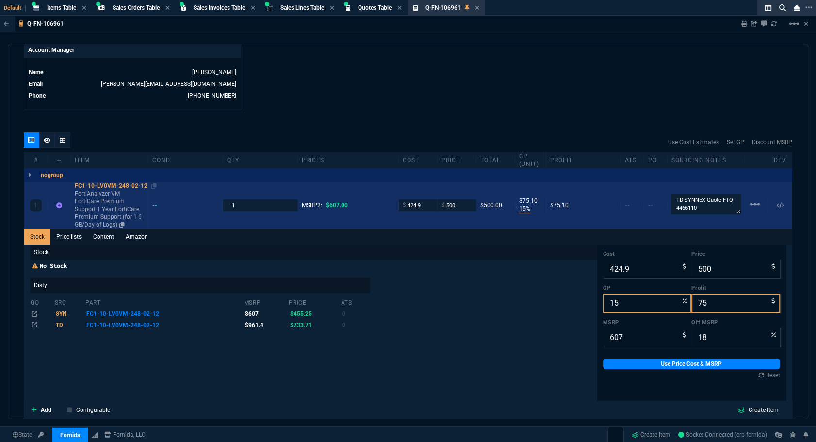
click at [122, 184] on div "FC1-10-LV0VM-248-02-12" at bounding box center [109, 186] width 69 height 8
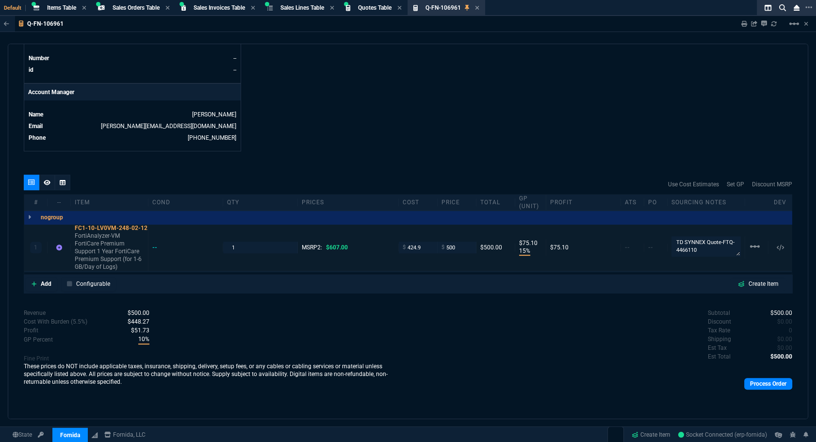
scroll to position [429, 0]
click at [454, 248] on input "500" at bounding box center [456, 248] width 31 height 11
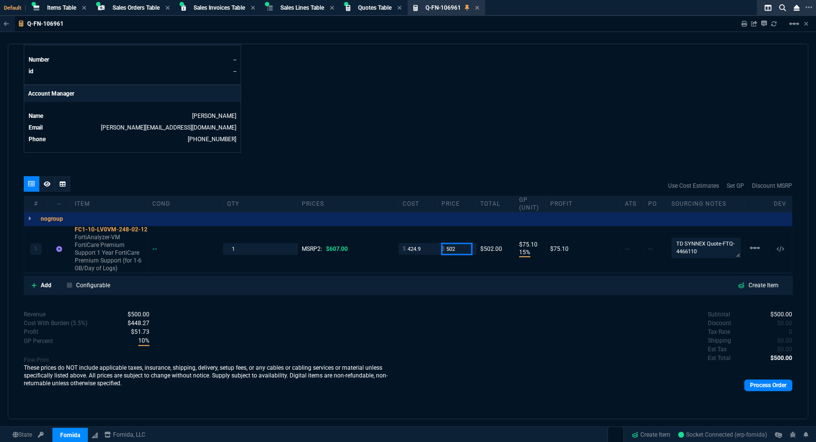
type input "502"
type input "77"
type input "17"
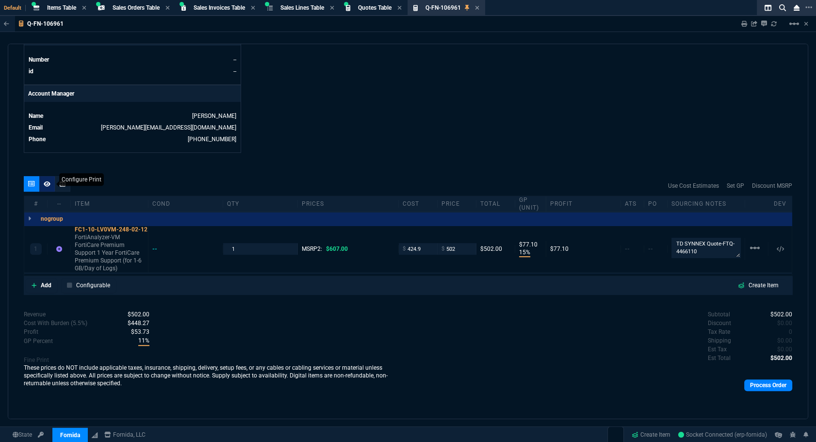
click at [46, 186] on fa-icon at bounding box center [47, 183] width 7 height 7
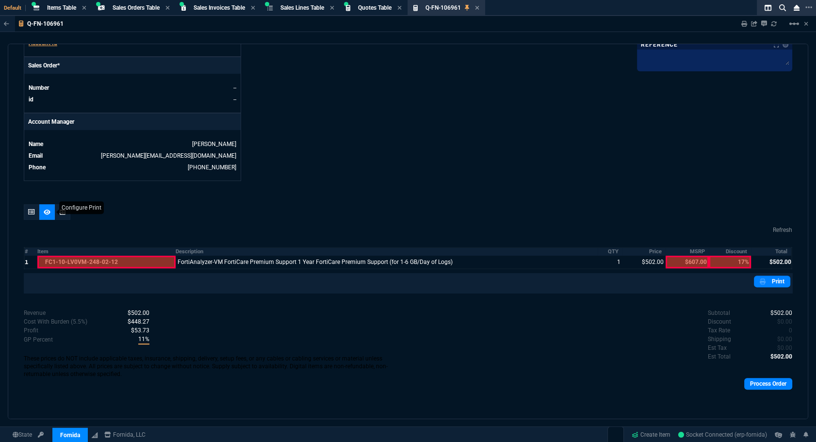
scroll to position [399, 0]
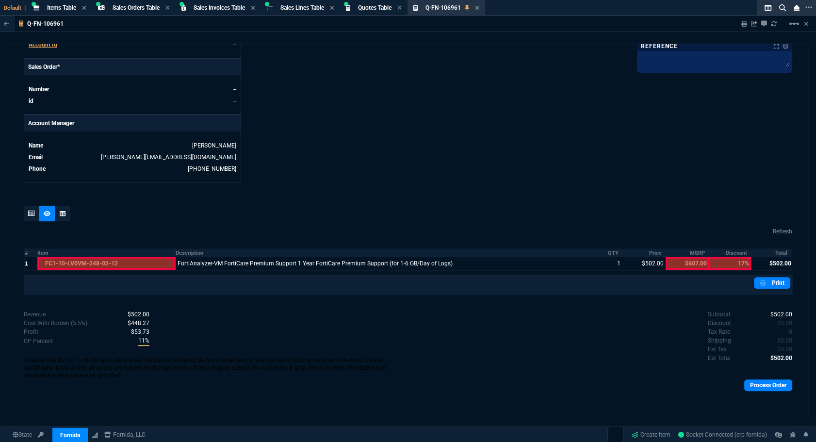
click at [456, 198] on div "quote Q-FN-106961 open Fornida, LLC [STREET_ADDRESS] Details Number Q-FN-106961…" at bounding box center [408, 231] width 800 height 375
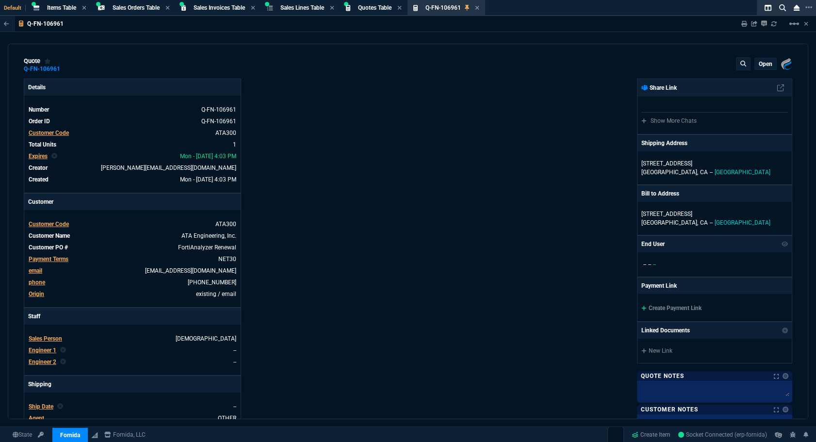
scroll to position [0, 0]
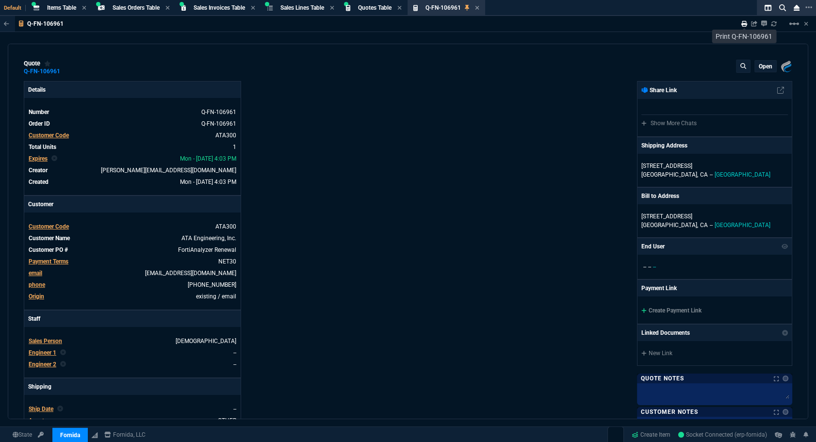
click at [493, 25] on icon at bounding box center [744, 24] width 6 height 6
click at [479, 9] on icon at bounding box center [477, 8] width 4 height 6
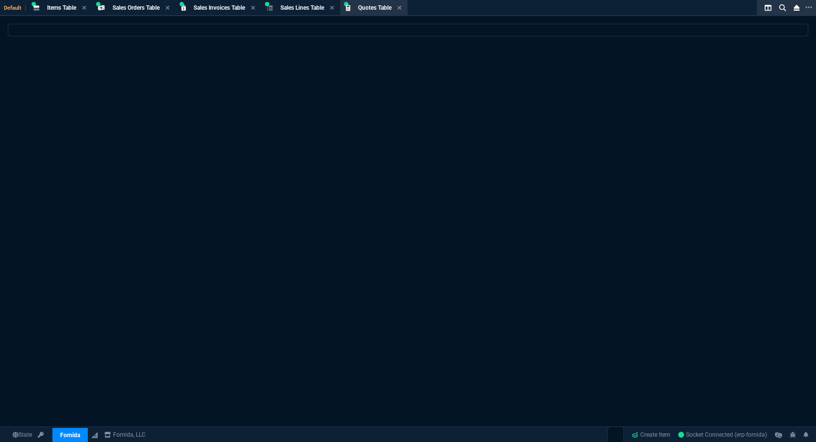
select select
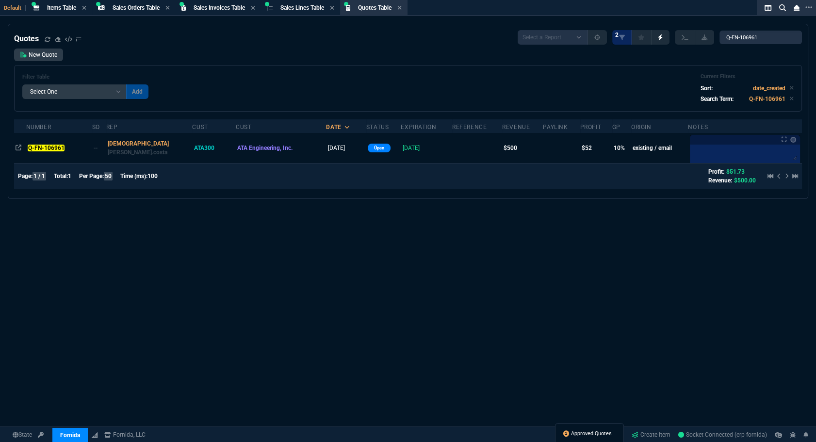
click at [493, 367] on link "Approved Quotes" at bounding box center [587, 433] width 48 height 9
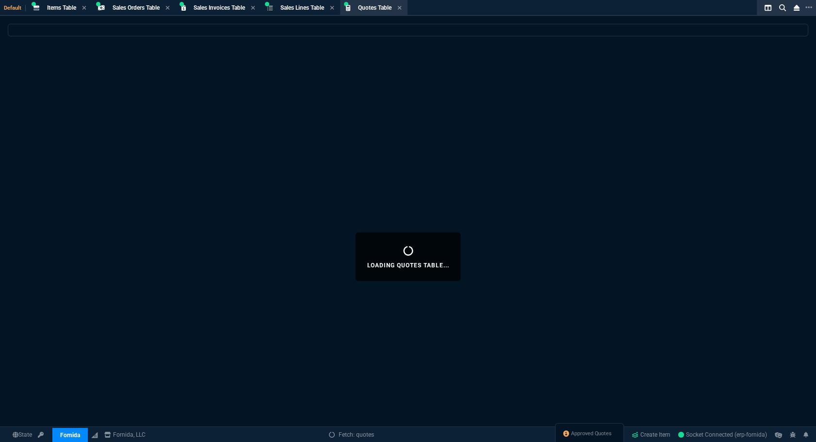
select select
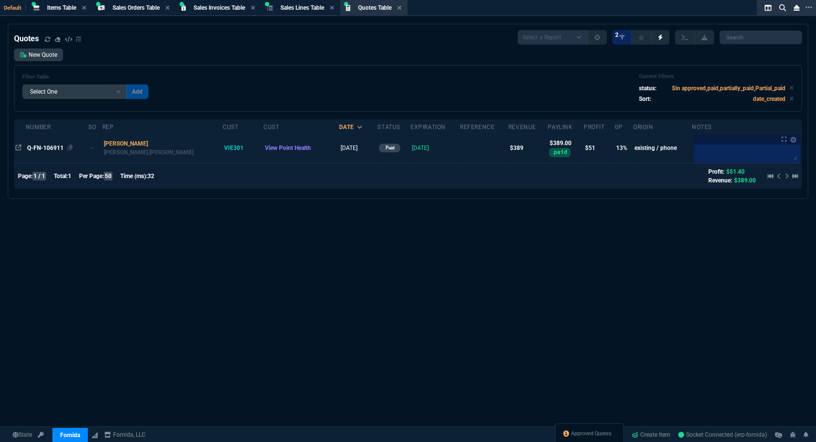
click at [42, 148] on span "Q-FN-106911" at bounding box center [45, 148] width 36 height 7
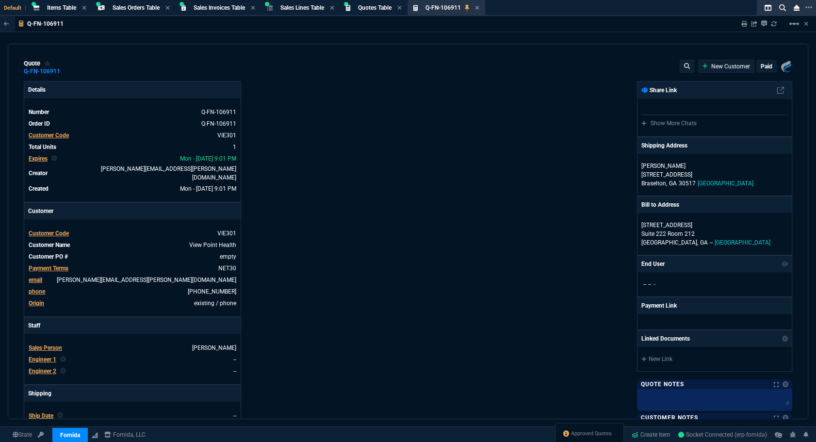
type input "545"
type input "18"
type input "69"
type input "29"
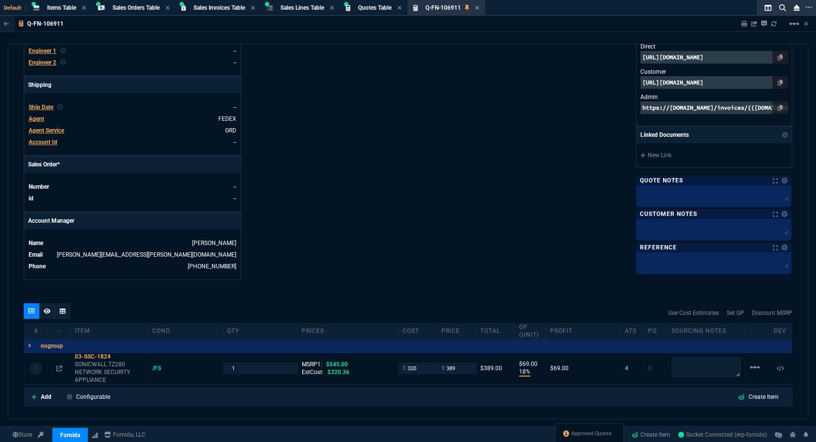
scroll to position [413, 0]
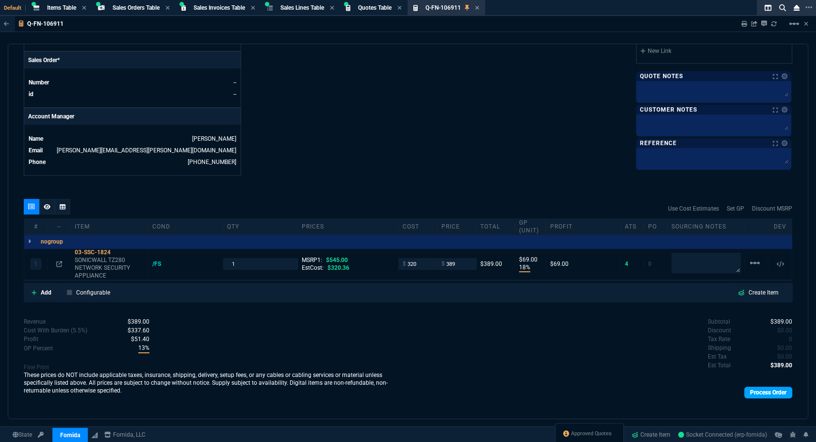
click at [493, 367] on link "Process Order" at bounding box center [768, 393] width 48 height 12
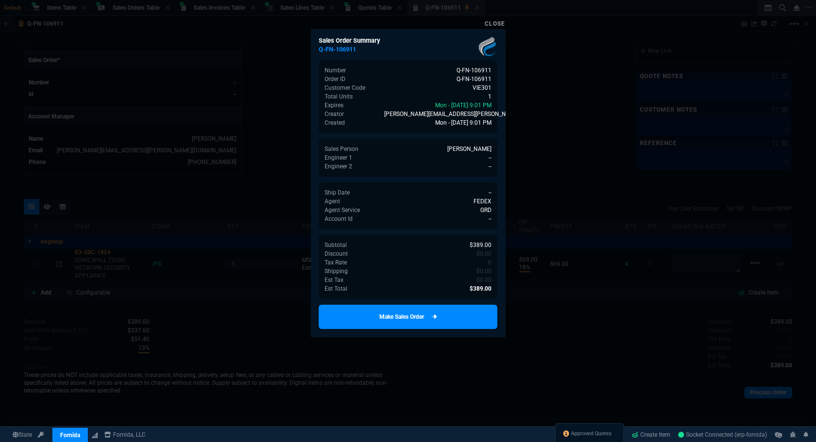
click at [451, 324] on link "Make Sales Order" at bounding box center [408, 317] width 178 height 24
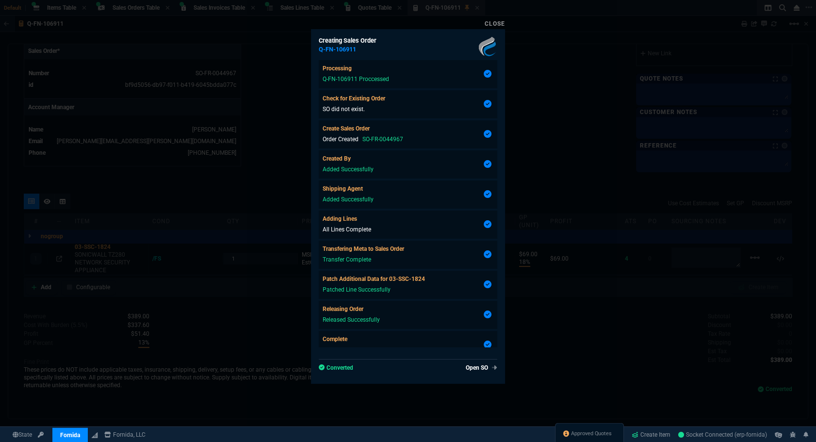
scroll to position [44, 0]
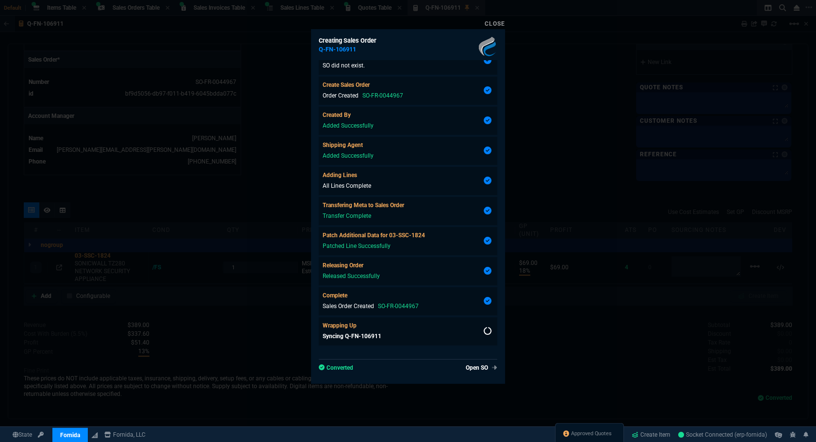
type input "18"
type input "69"
type input "29"
click at [493, 170] on div at bounding box center [408, 221] width 816 height 442
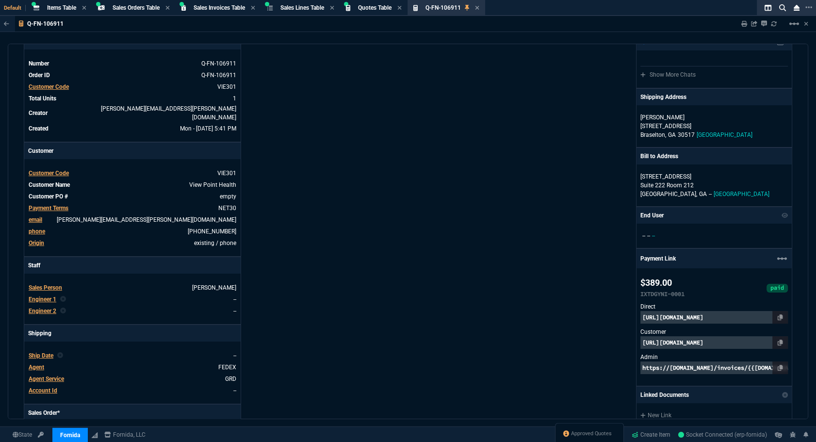
scroll to position [0, 0]
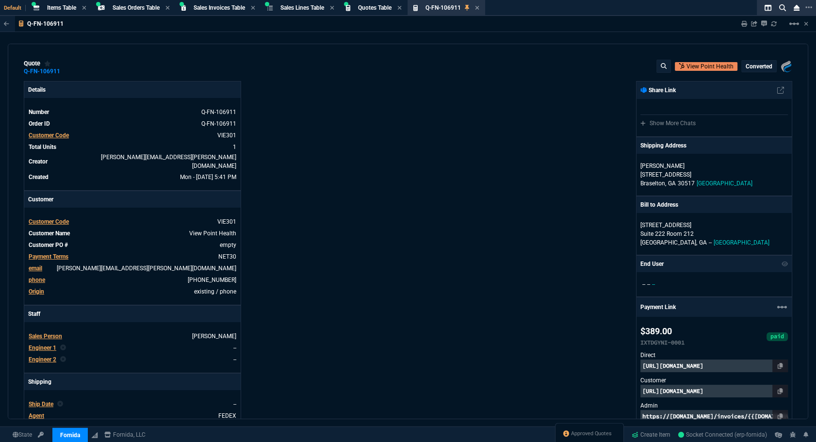
click at [493, 367] on span "Approved Quotes" at bounding box center [591, 434] width 41 height 8
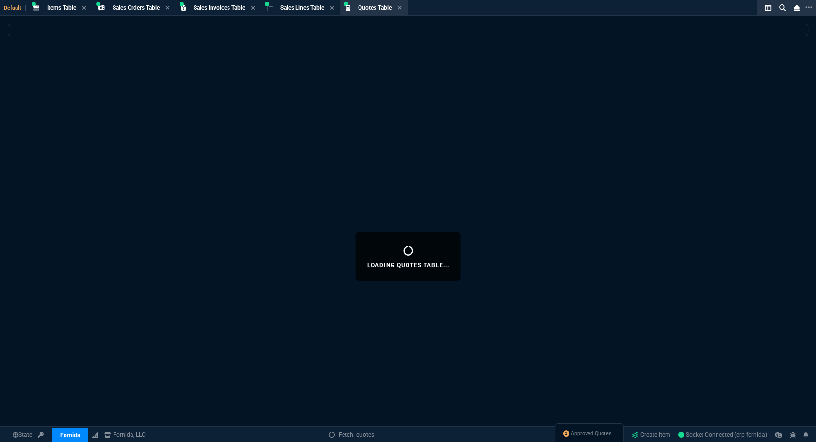
select select
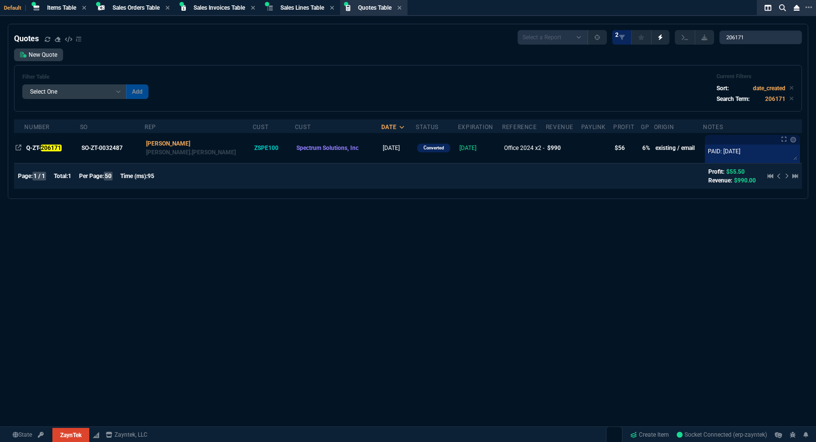
select select "4: SHAD"
select select
click at [779, 41] on input "206171" at bounding box center [760, 38] width 82 height 14
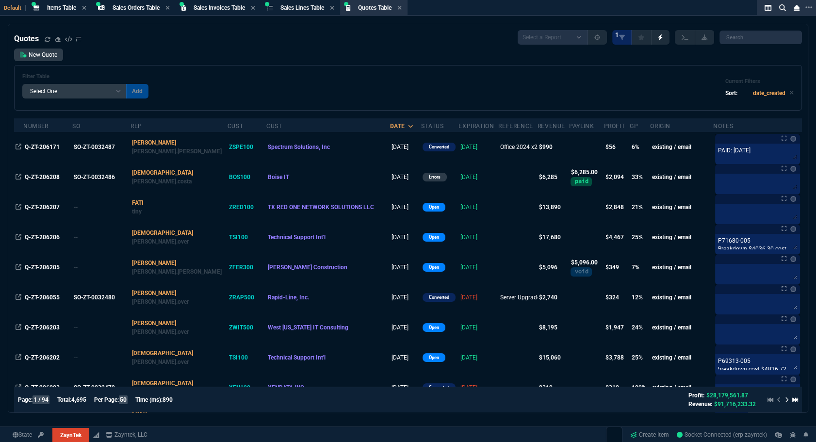
click at [384, 8] on span "Quotes Table" at bounding box center [374, 7] width 33 height 7
click at [742, 38] on input "search" at bounding box center [760, 38] width 82 height 14
paste input "Q-FN-106961"
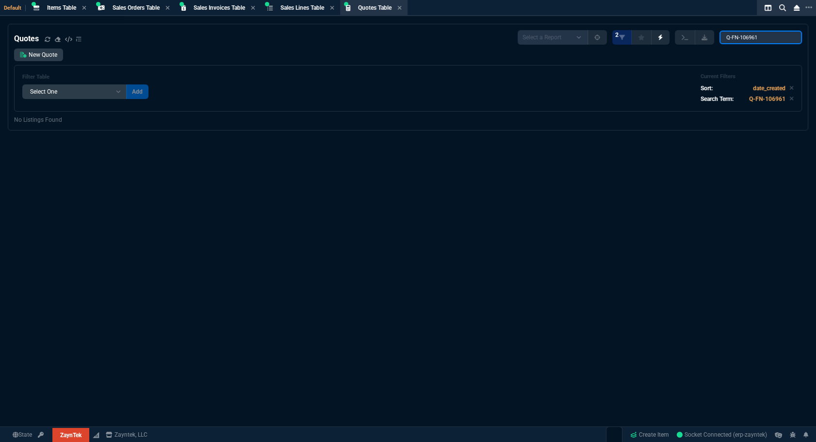
type input "Q-FN-106961"
drag, startPoint x: 626, startPoint y: 147, endPoint x: 635, endPoint y: 150, distance: 9.4
click at [626, 147] on div "Quotes Select a Report Fruit (MTD) APPROVED Quotes 2 Q-FN-106961 New Quote Filt…" at bounding box center [408, 257] width 816 height 466
click at [578, 433] on span "Approved Quotes" at bounding box center [589, 434] width 41 height 8
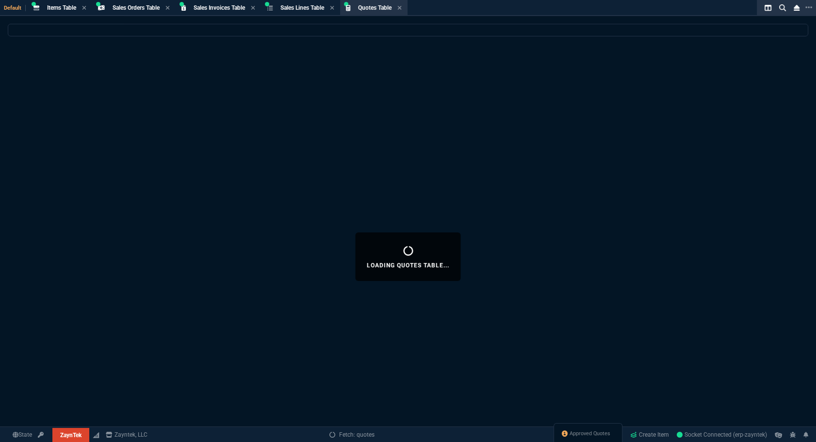
select select
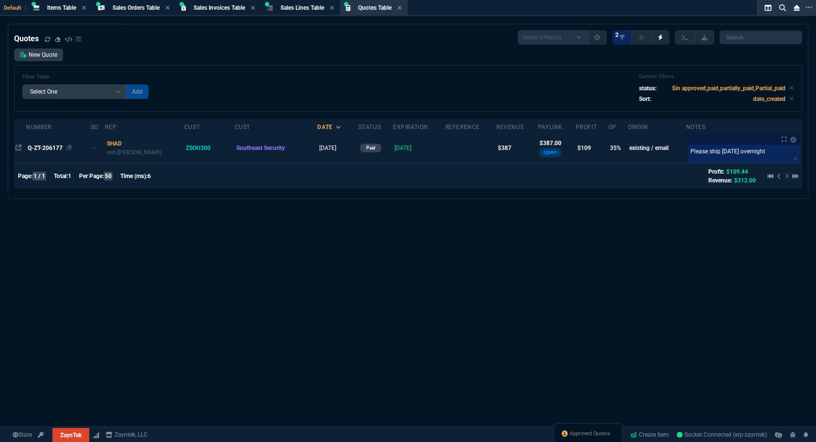
click at [41, 150] on span "Q-ZT-206177" at bounding box center [45, 148] width 35 height 7
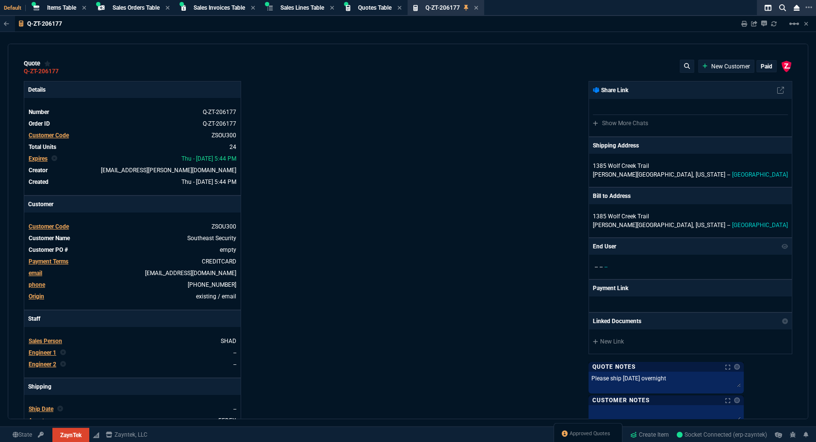
type input "38"
type input "5"
type input "91.23"
type input "86"
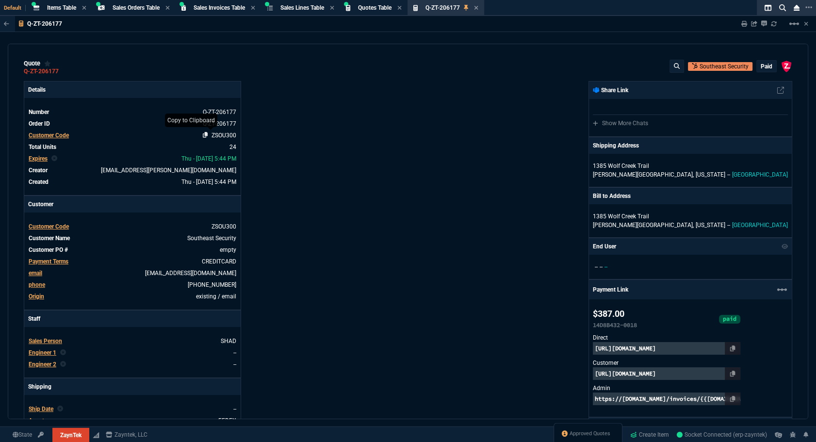
click at [204, 136] on icon at bounding box center [205, 135] width 5 height 6
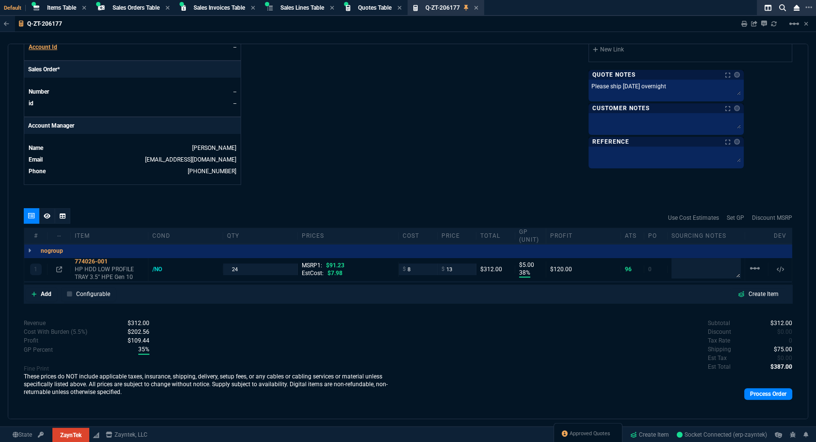
scroll to position [220, 0]
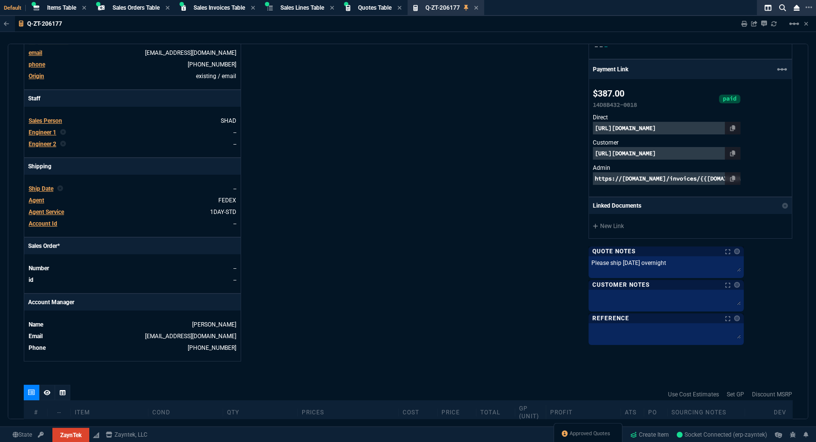
click at [573, 136] on div "ZaynTek, LLC 2609 Technology Dr Suite 200 Plano, TX 75074 Share Link Show More …" at bounding box center [600, 111] width 384 height 500
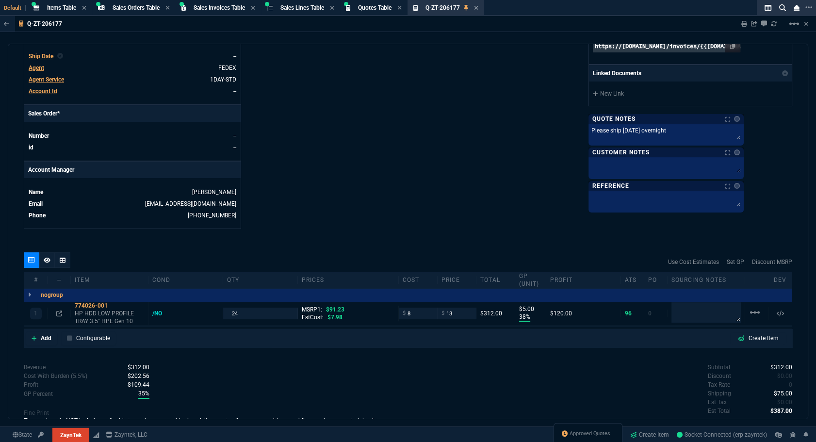
scroll to position [405, 0]
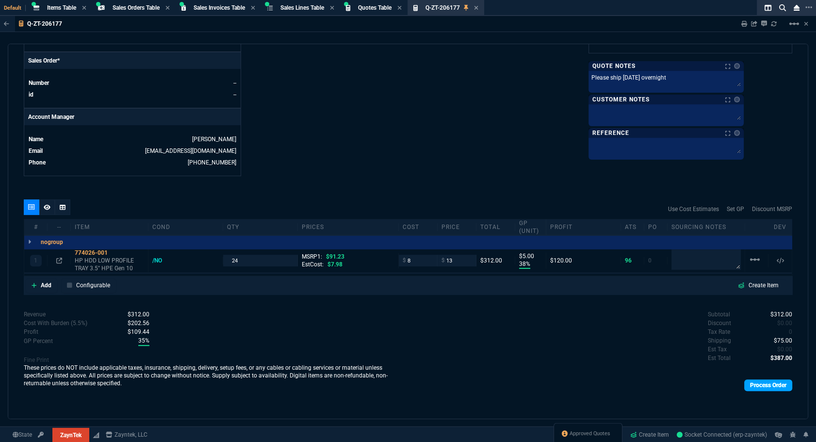
click at [751, 382] on link "Process Order" at bounding box center [768, 385] width 48 height 12
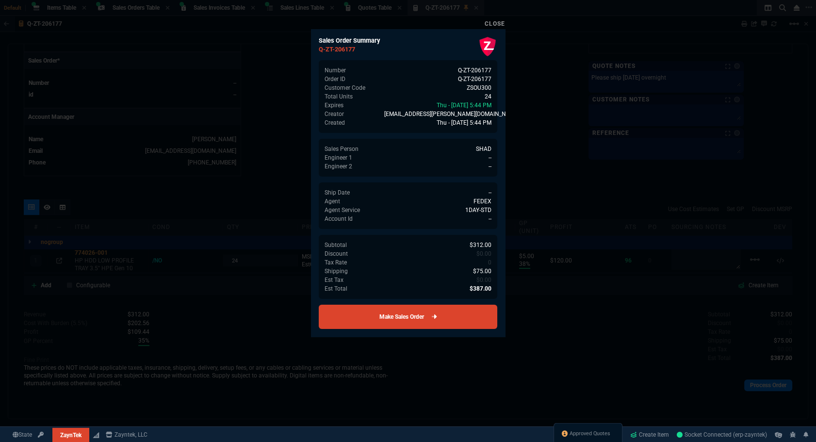
click at [394, 320] on link "Make Sales Order" at bounding box center [408, 317] width 178 height 24
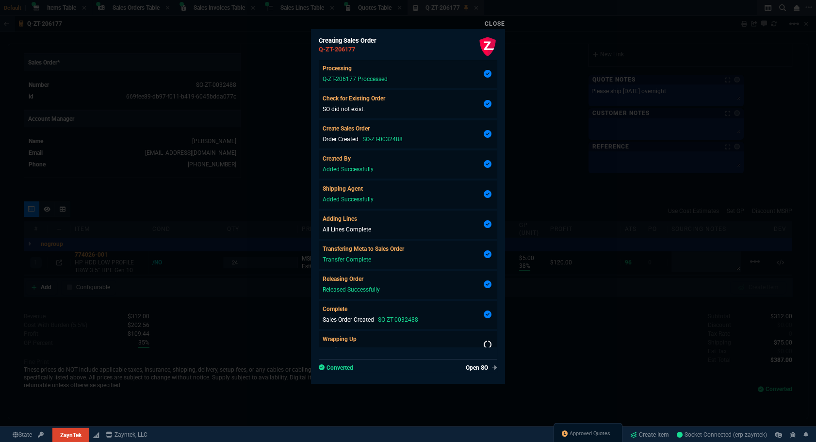
scroll to position [390, 0]
type input "38"
type input "5"
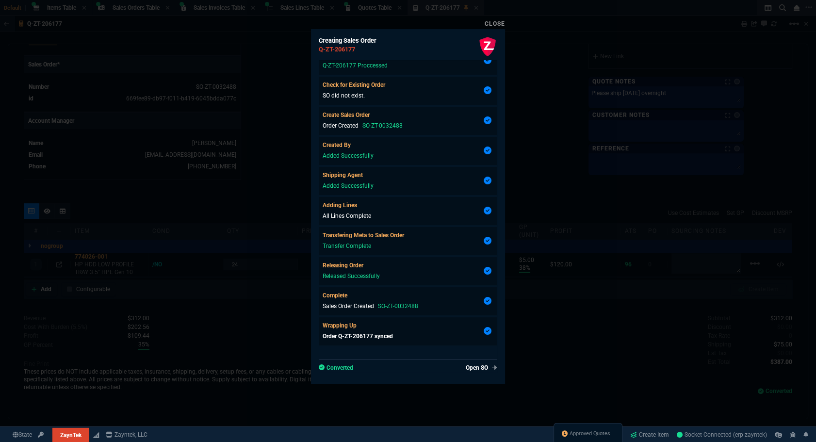
type input "91.23"
type input "86"
click at [465, 369] on link "Open SO" at bounding box center [479, 367] width 35 height 9
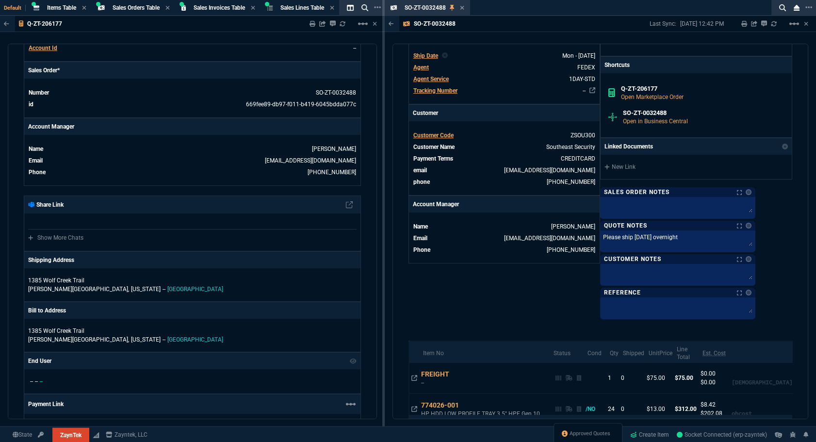
scroll to position [353, 0]
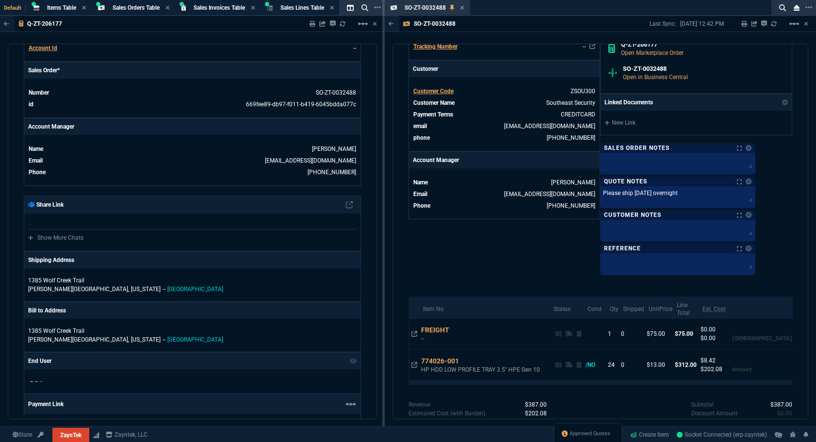
click at [751, 141] on nx-fornida-color-selector at bounding box center [747, 148] width 10 height 14
click at [751, 145] on link at bounding box center [748, 148] width 6 height 6
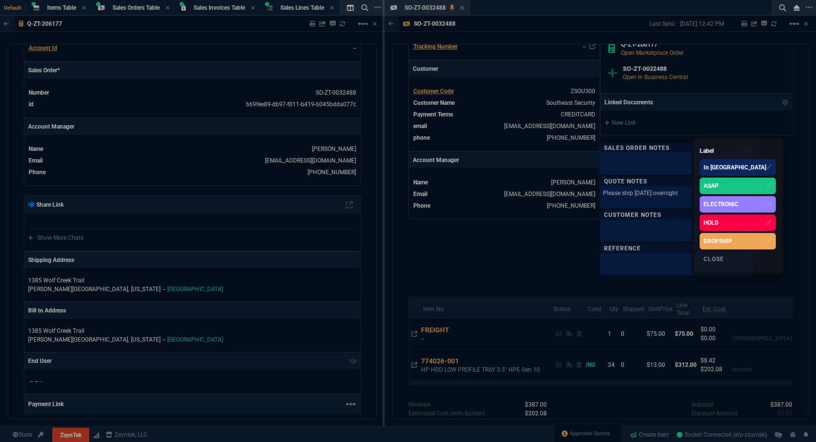
click at [718, 184] on div "ASAP" at bounding box center [710, 185] width 15 height 9
click at [478, 4] on div at bounding box center [408, 221] width 816 height 442
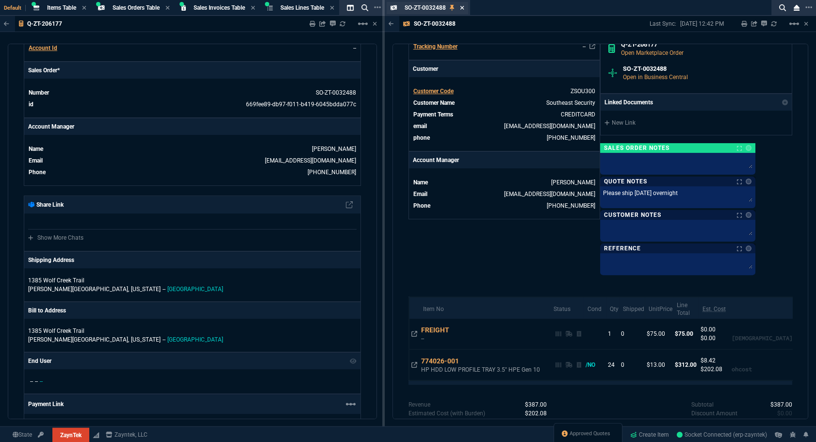
click at [464, 7] on icon at bounding box center [462, 8] width 4 height 6
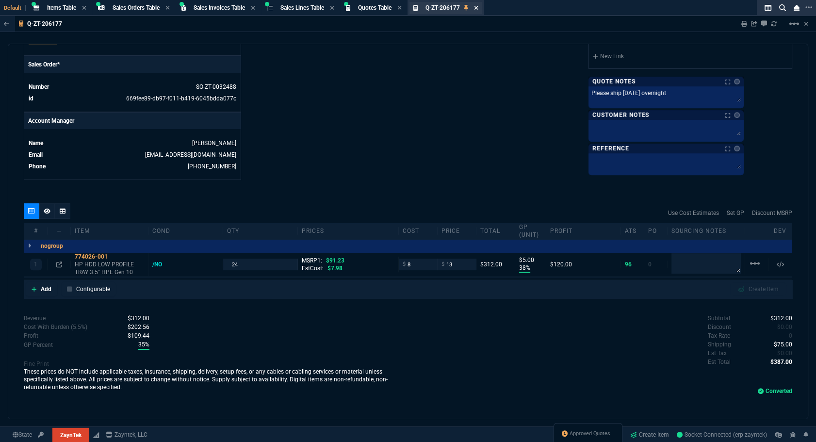
click at [478, 11] on nx-icon at bounding box center [476, 8] width 4 height 8
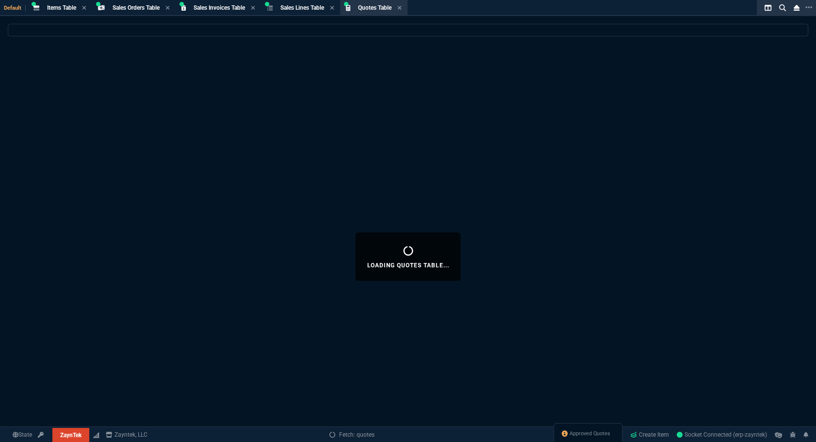
select select
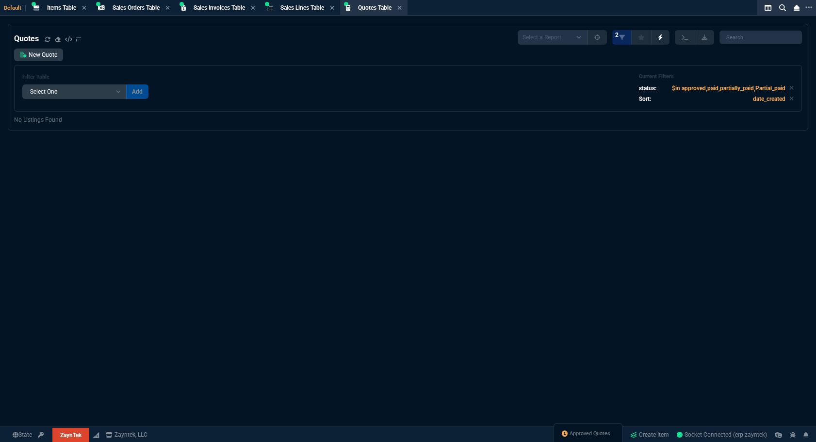
click at [741, 205] on div "Quotes Select a Report Fruit (MTD) APPROVED Quotes 2 New Quote Filter Table Sel…" at bounding box center [408, 257] width 816 height 466
click at [586, 431] on span "Approved Quotes" at bounding box center [589, 434] width 41 height 8
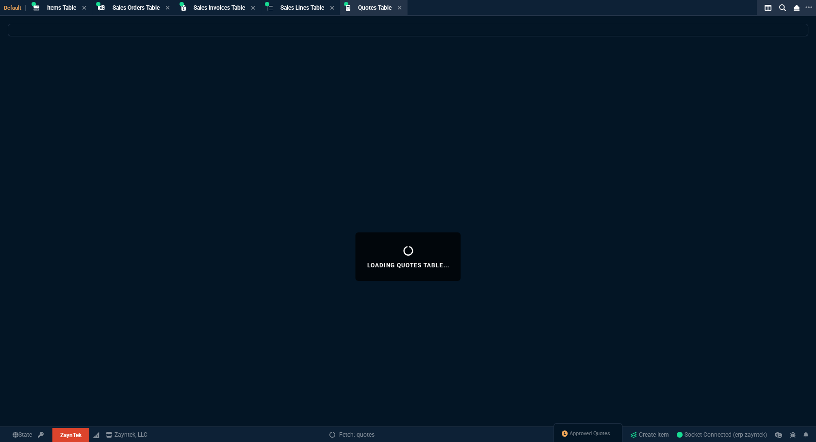
select select
